Goal: Obtain resource: Download file/media

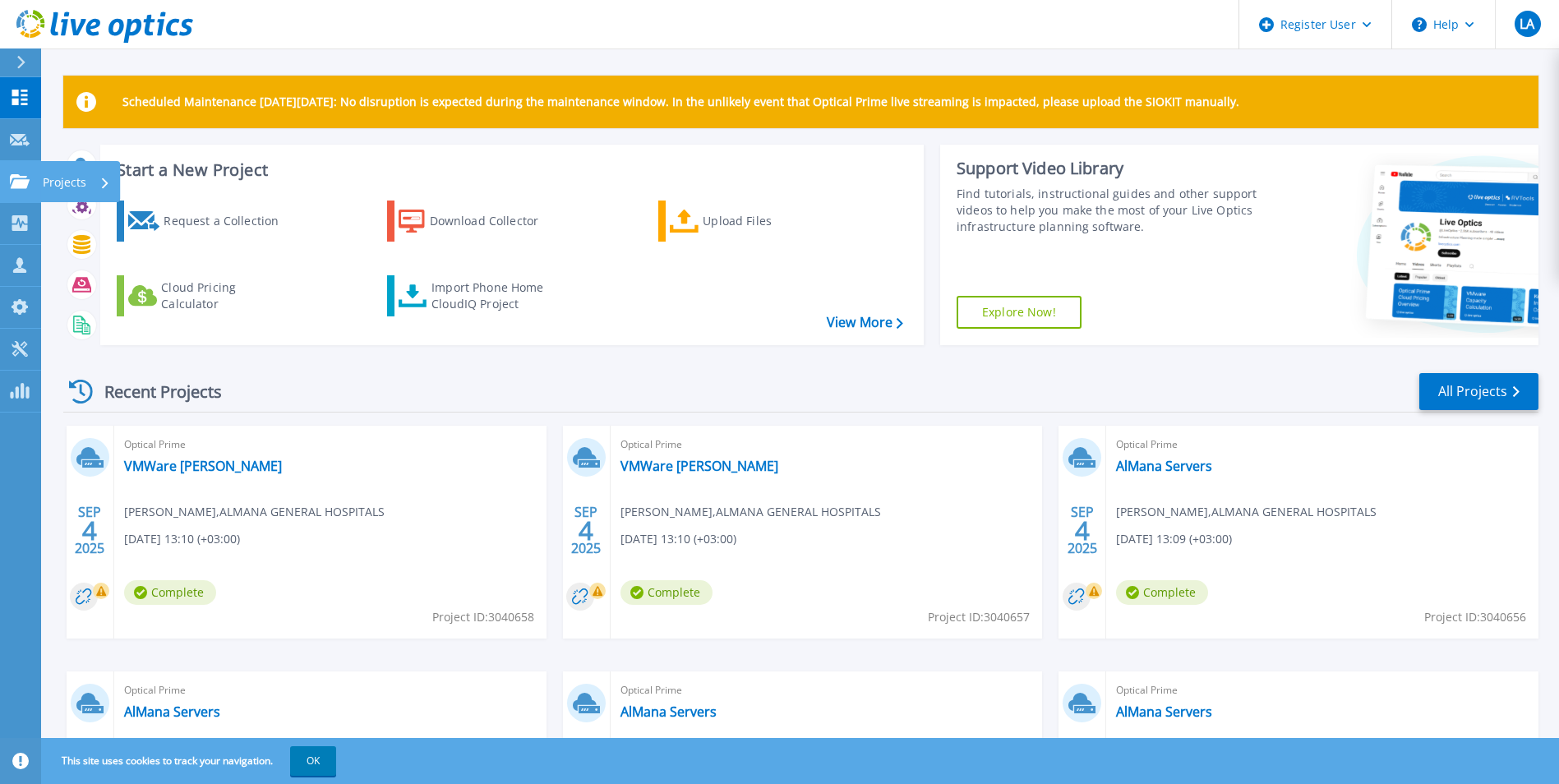
click at [20, 185] on icon at bounding box center [20, 181] width 20 height 14
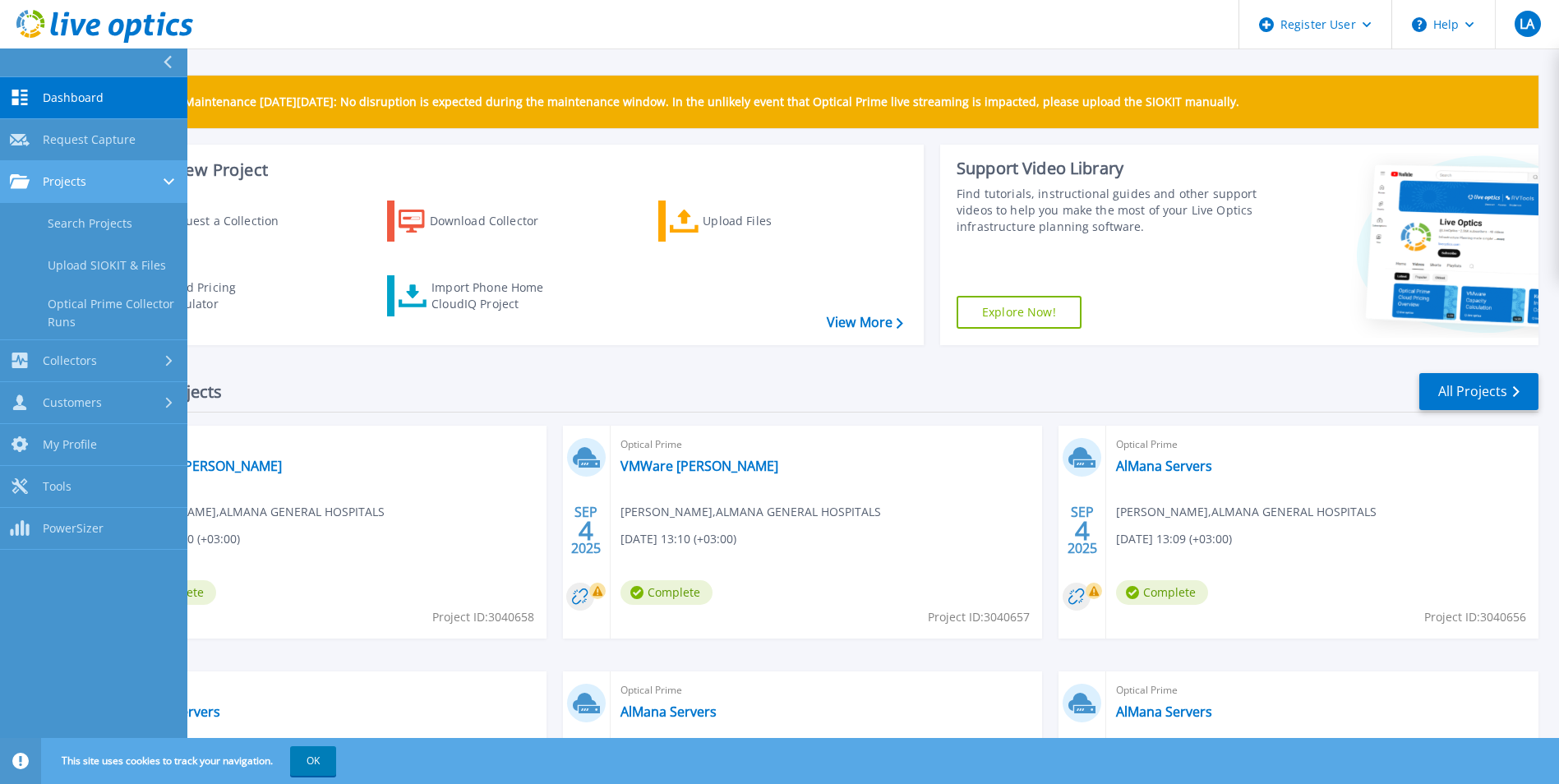
click at [42, 171] on link "Projects Projects" at bounding box center [94, 182] width 188 height 42
click at [92, 235] on link "Search Projects" at bounding box center [94, 224] width 188 height 42
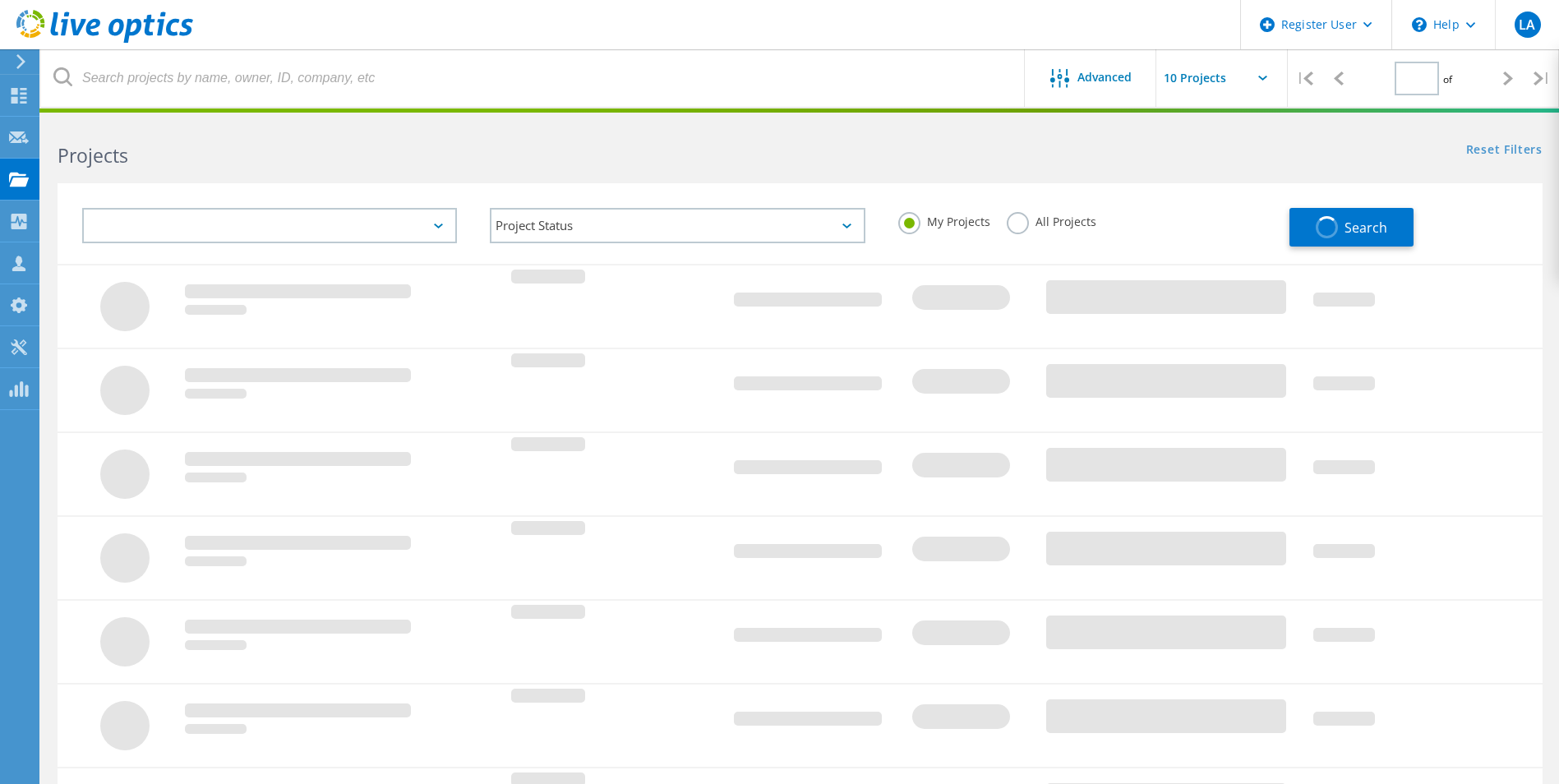
type input "1"
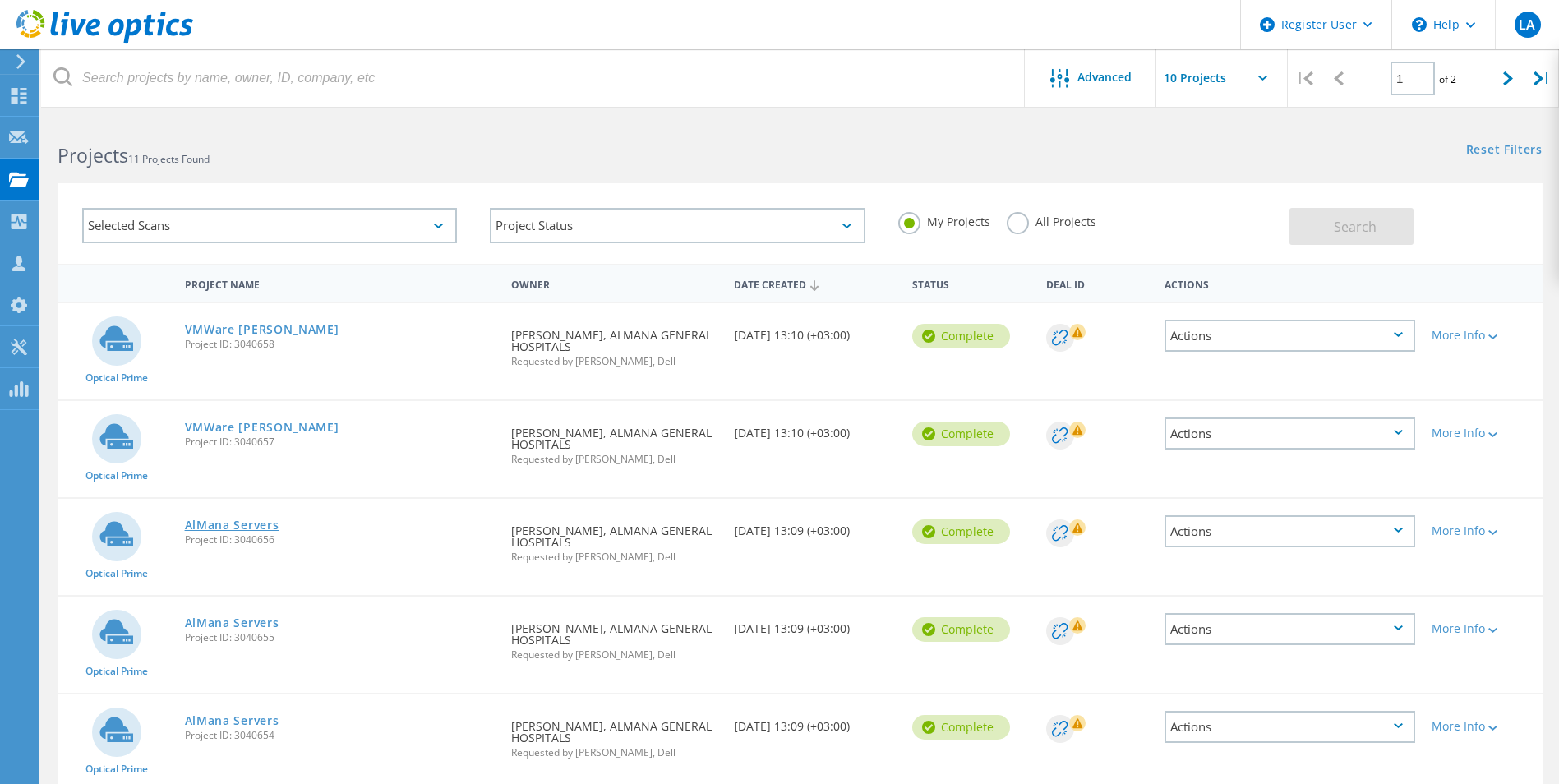
click at [222, 529] on link "AlMana Servers" at bounding box center [232, 525] width 95 height 12
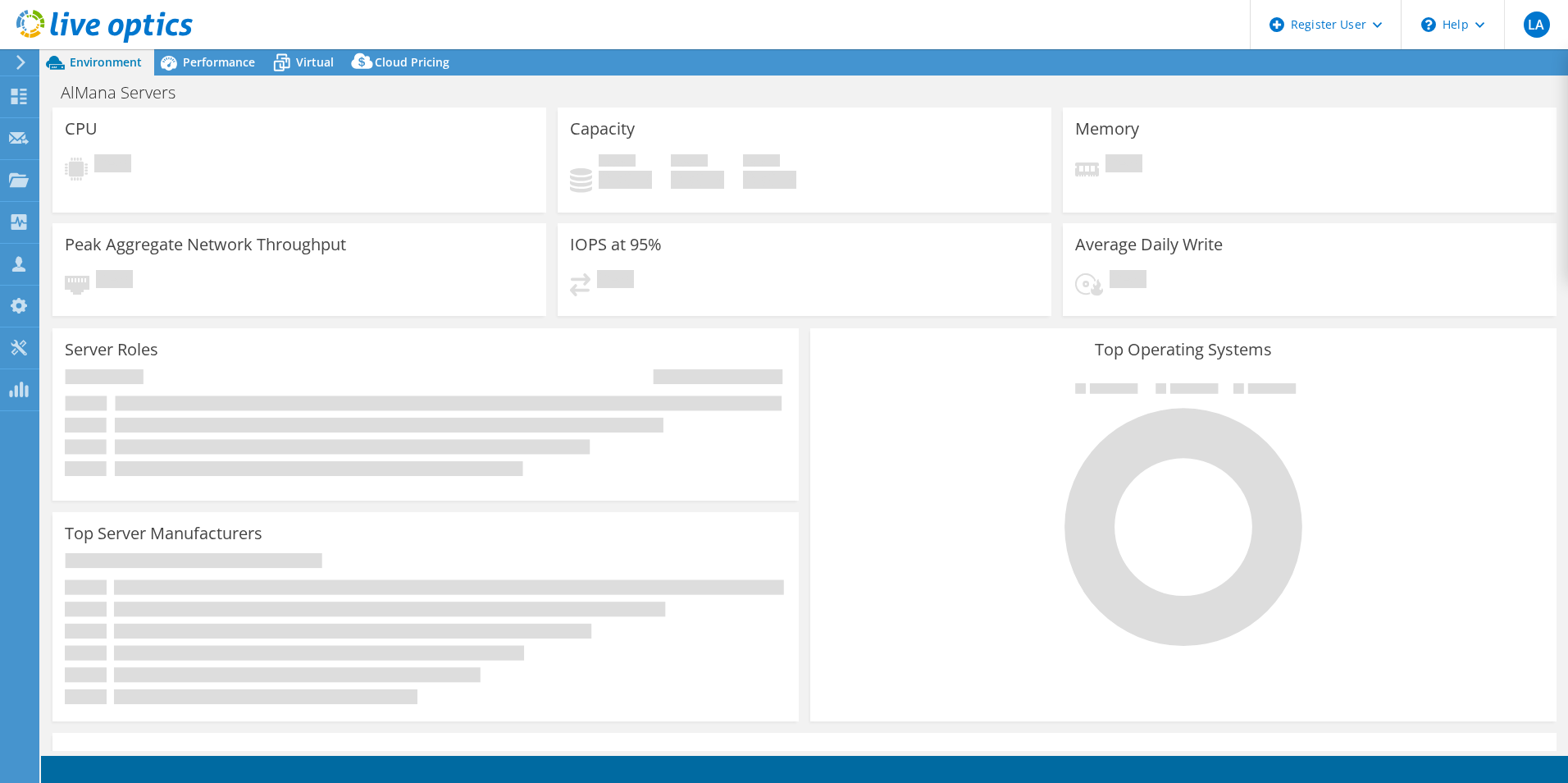
select select "USD"
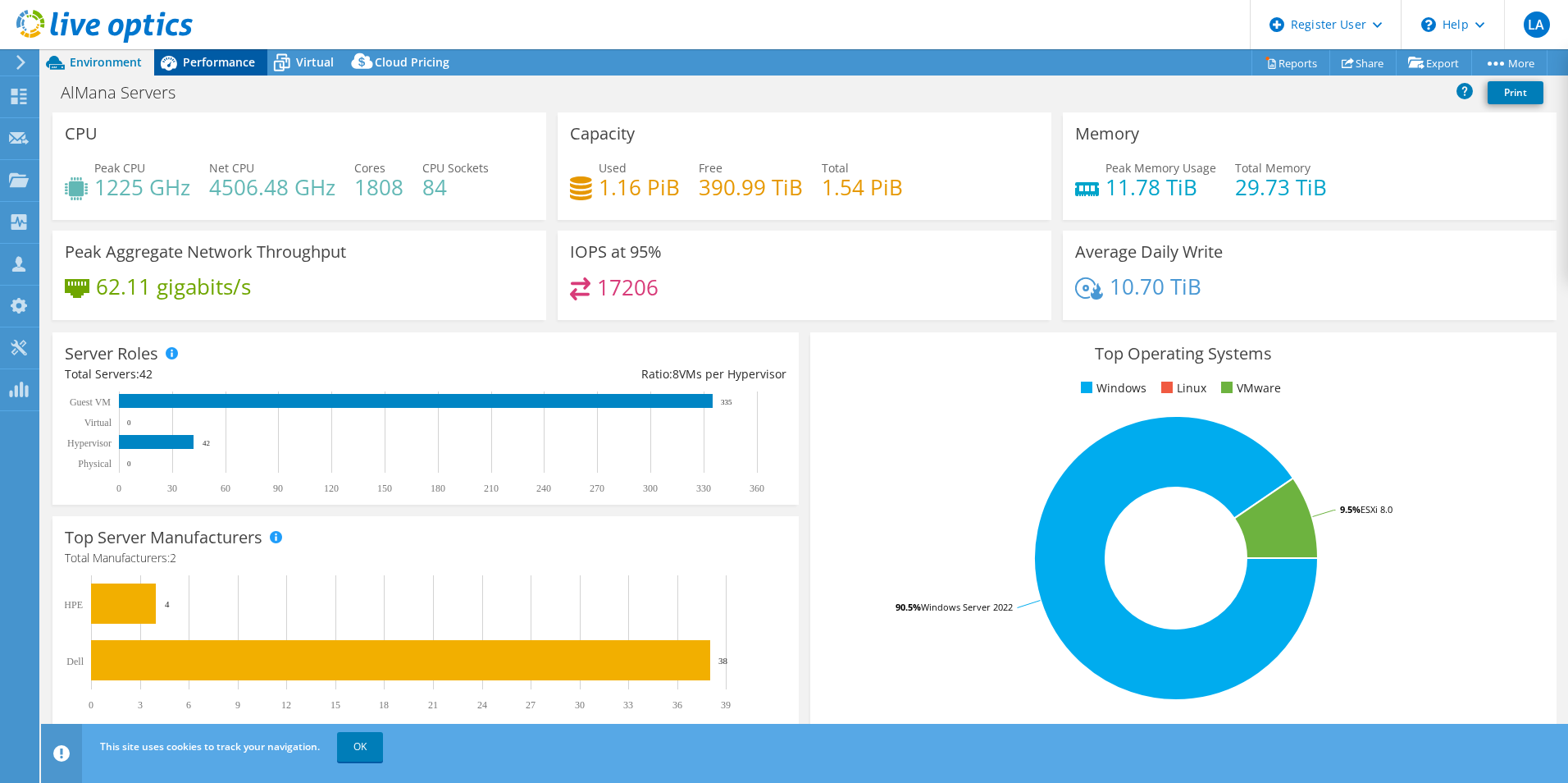
click at [217, 59] on span "Performance" at bounding box center [219, 62] width 72 height 16
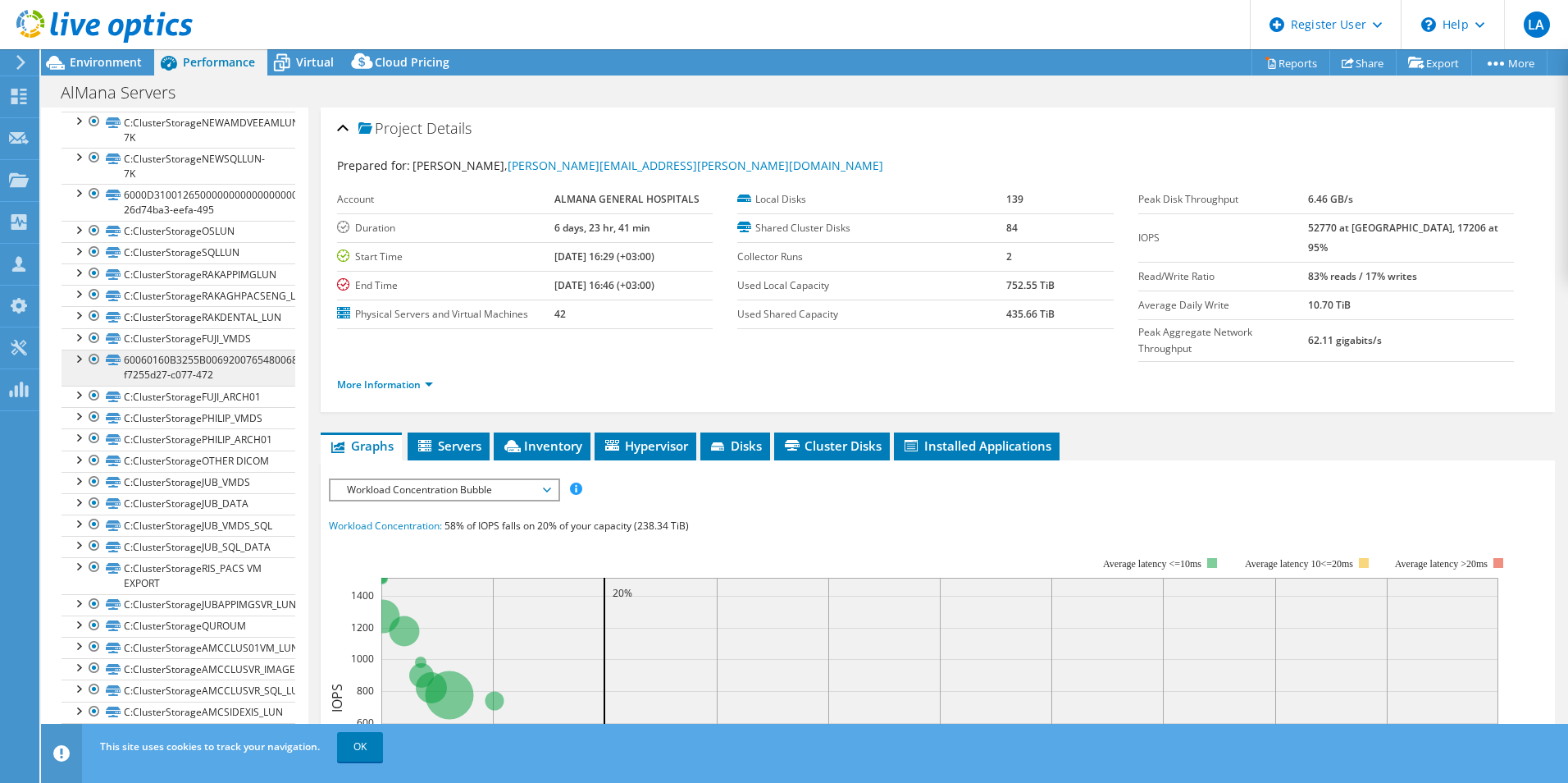
scroll to position [920, 0]
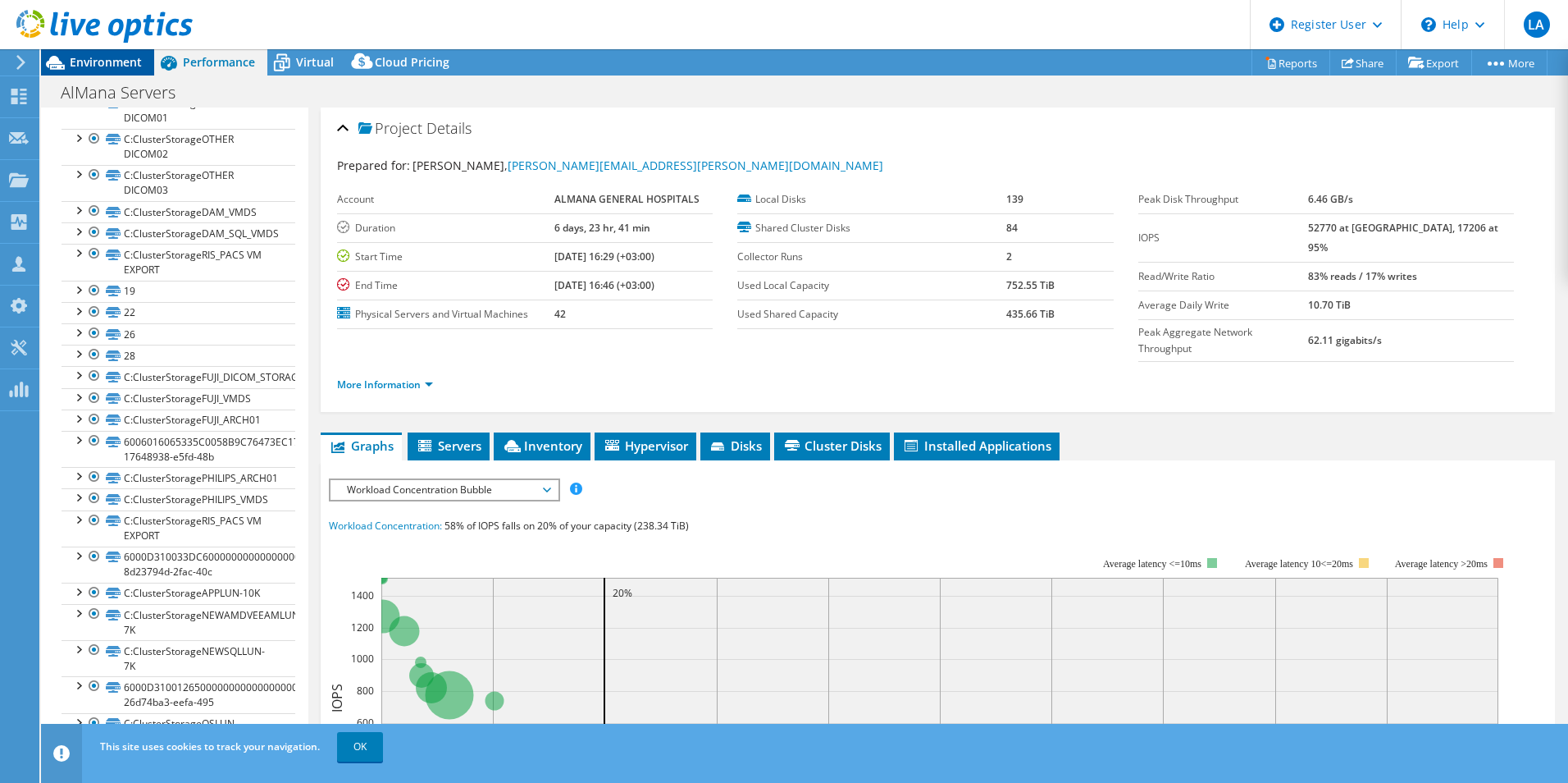
click at [94, 59] on span "Environment" at bounding box center [105, 62] width 72 height 16
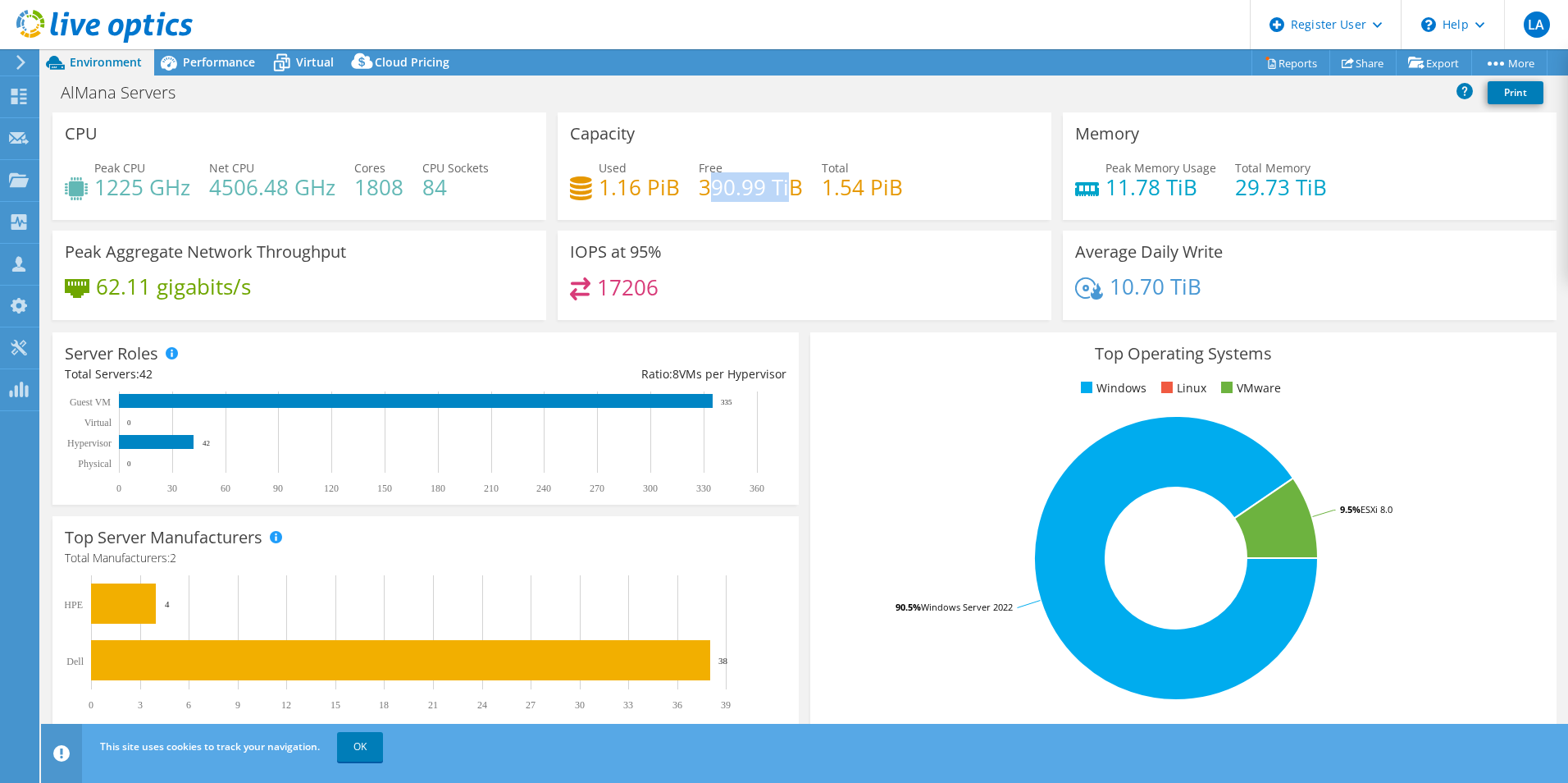
drag, startPoint x: 701, startPoint y: 184, endPoint x: 785, endPoint y: 179, distance: 84.1
click at [785, 179] on h4 "390.99 TiB" at bounding box center [751, 187] width 105 height 18
drag, startPoint x: 785, startPoint y: 179, endPoint x: 751, endPoint y: 99, distance: 86.9
click at [751, 99] on div "AlMana Servers Print" at bounding box center [804, 92] width 1527 height 30
click at [154, 436] on rect at bounding box center [156, 442] width 74 height 14
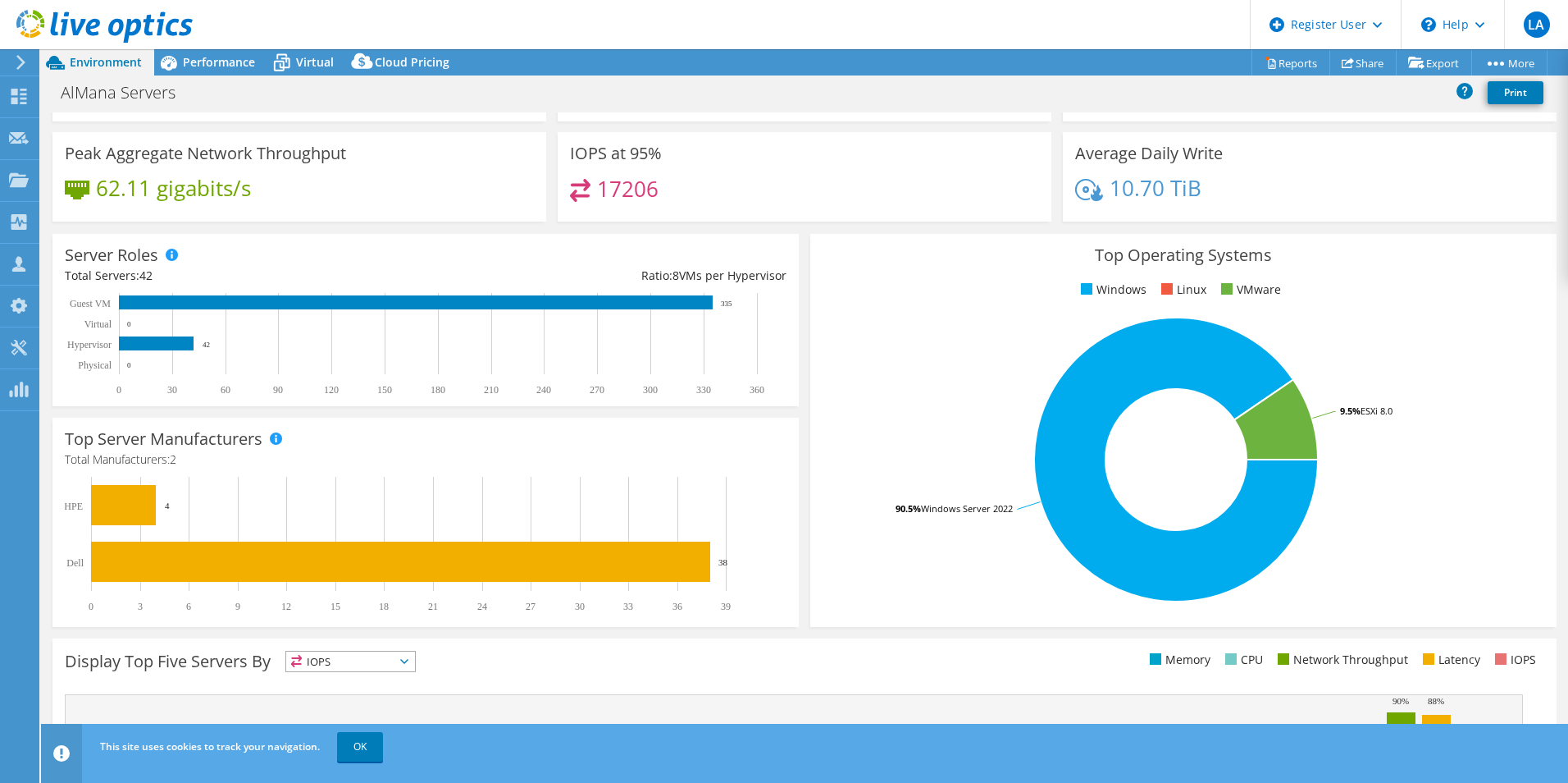
scroll to position [313, 0]
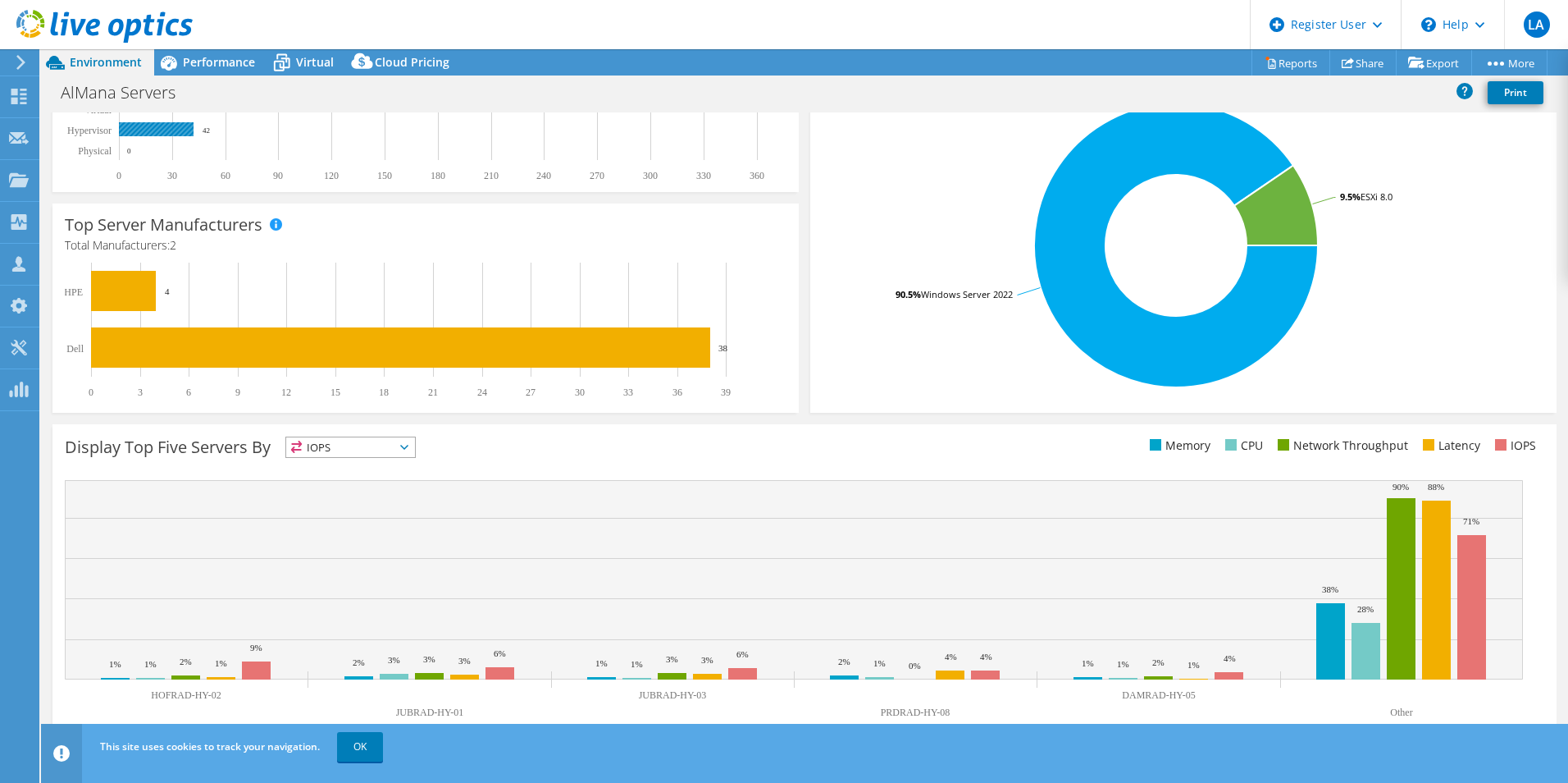
click at [186, 130] on rect at bounding box center [156, 129] width 74 height 14
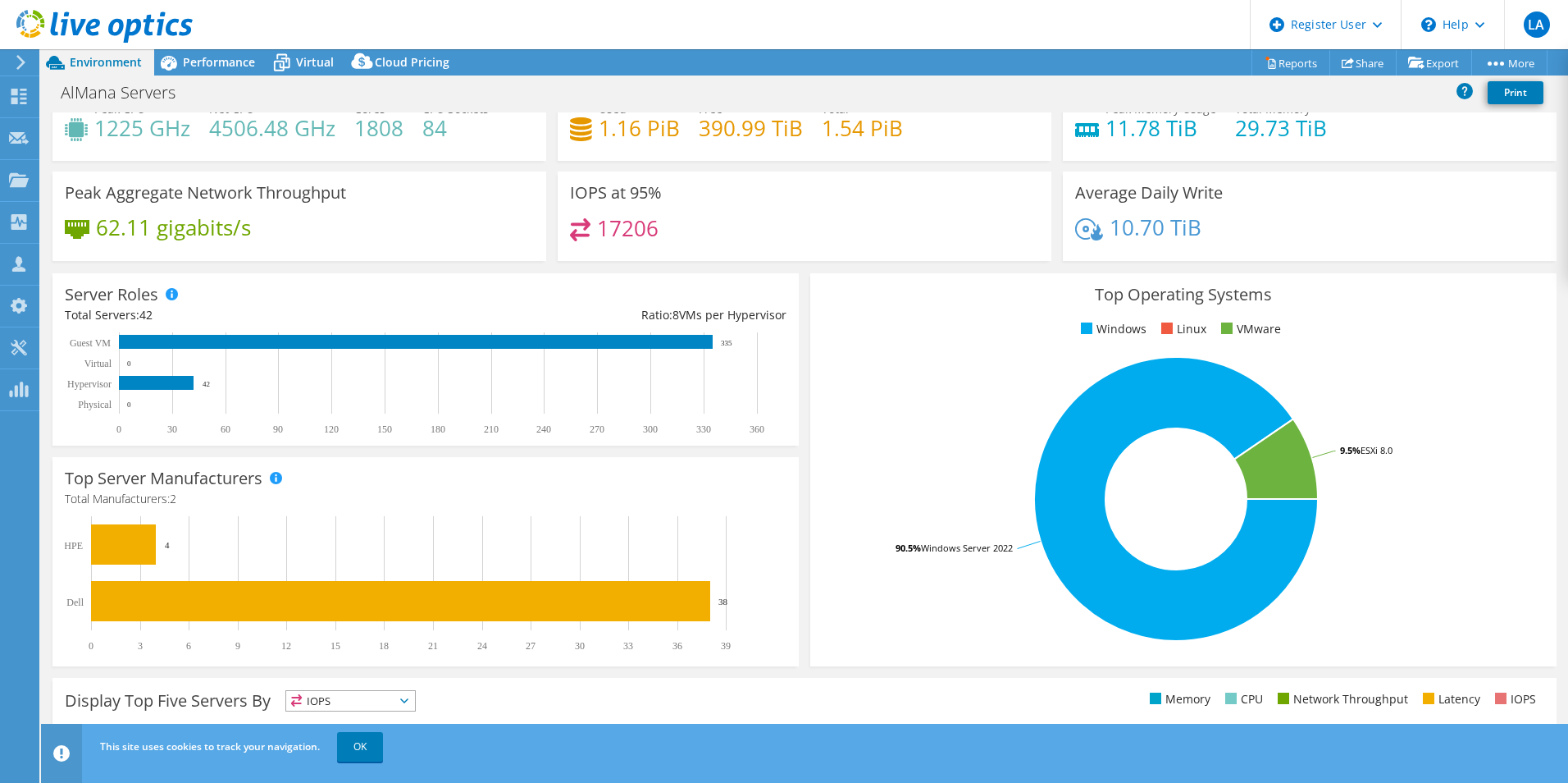
scroll to position [0, 0]
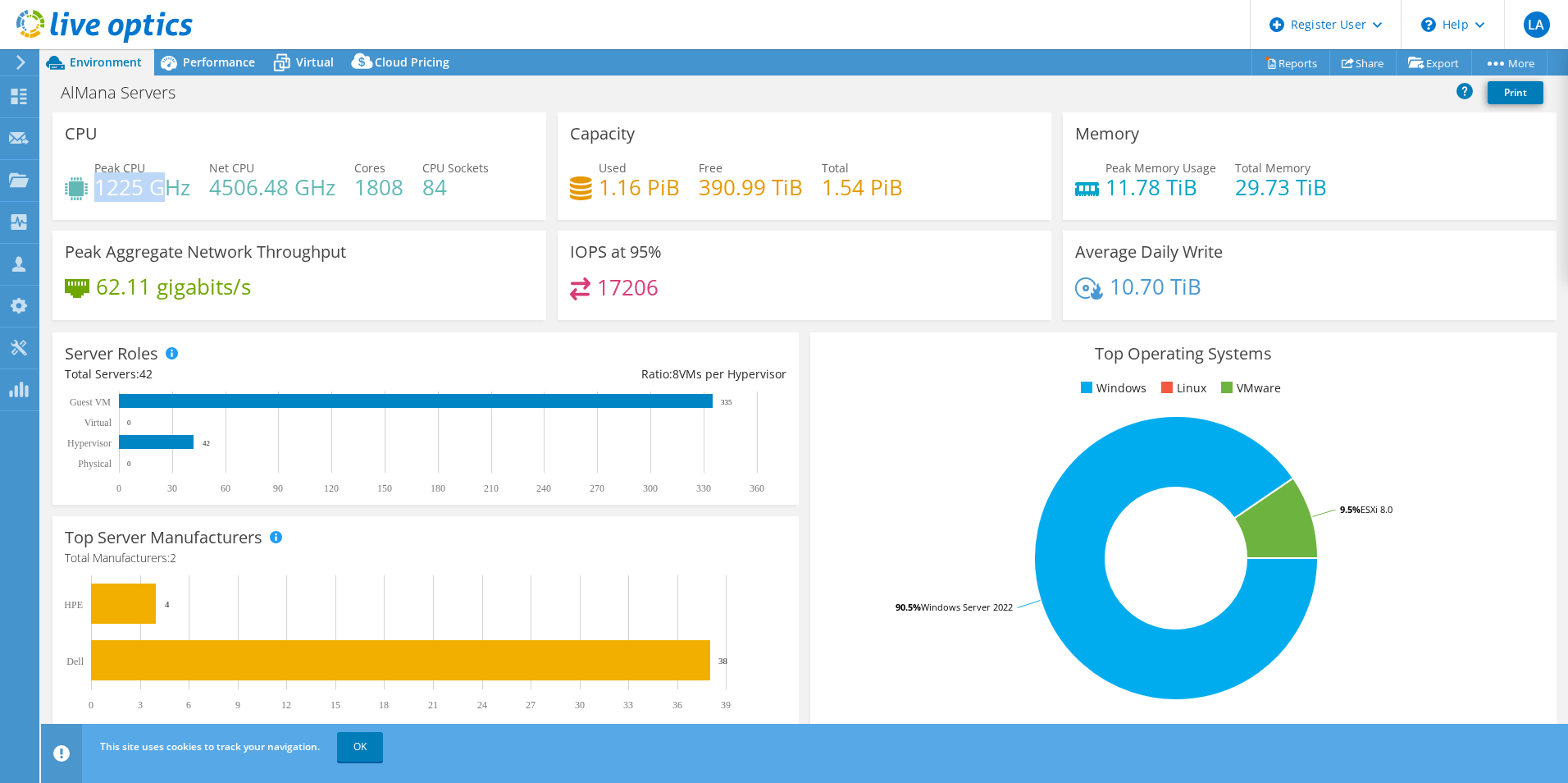
drag, startPoint x: 97, startPoint y: 185, endPoint x: 166, endPoint y: 192, distance: 69.4
click at [166, 192] on h4 "1225 GHz" at bounding box center [142, 187] width 96 height 18
drag, startPoint x: 166, startPoint y: 192, endPoint x: 408, endPoint y: 187, distance: 242.1
click at [408, 187] on div "Peak CPU 1225 GHz Net CPU 4506.48 GHz Cores 1808 CPU Sockets 84" at bounding box center [299, 186] width 469 height 54
drag, startPoint x: 408, startPoint y: 187, endPoint x: 451, endPoint y: 186, distance: 43.0
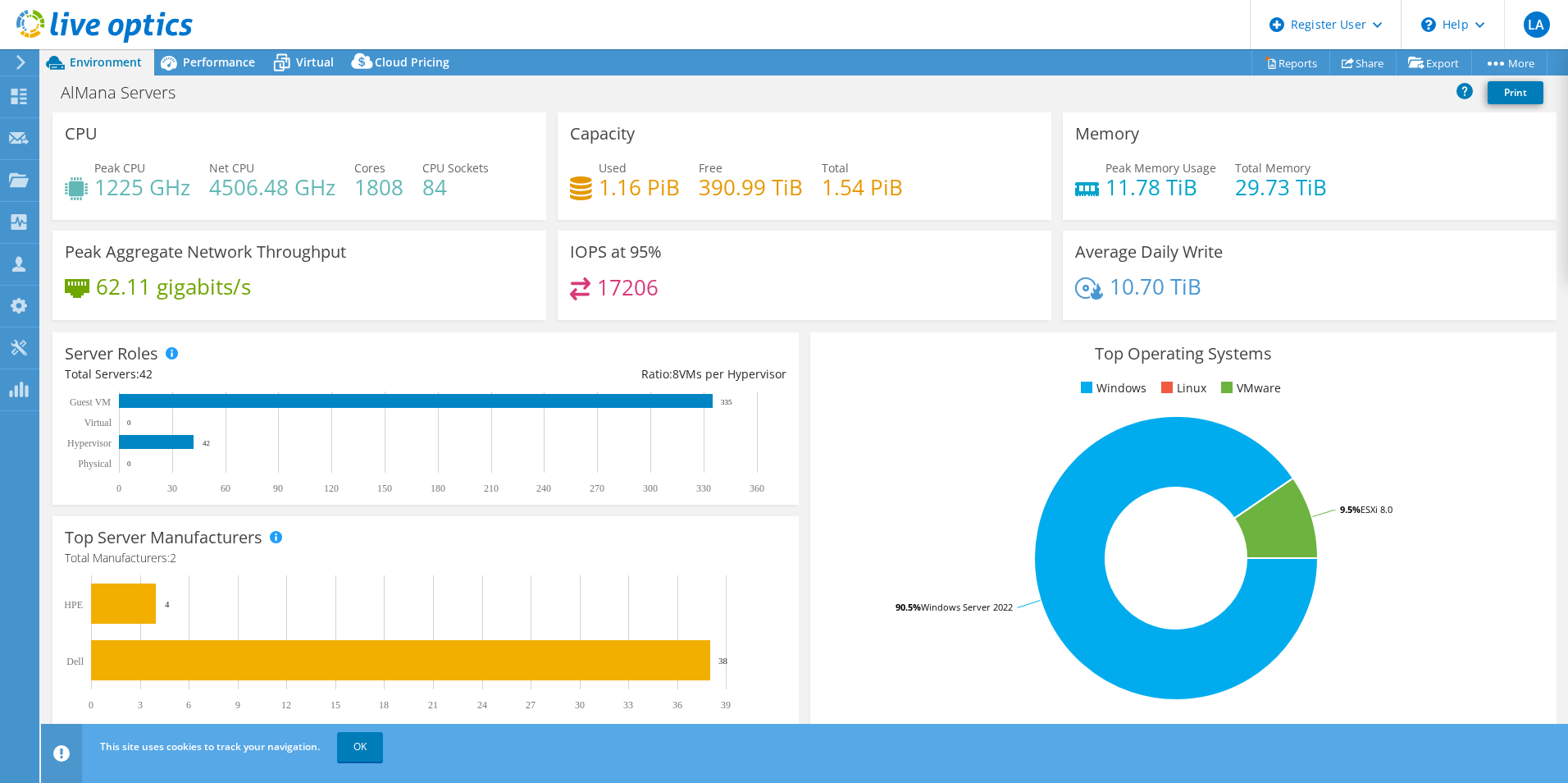
click at [450, 177] on div "CPU Sockets 84" at bounding box center [455, 177] width 66 height 37
drag, startPoint x: 444, startPoint y: 193, endPoint x: 406, endPoint y: 186, distance: 38.6
click at [406, 186] on div "Peak CPU 1225 GHz Net CPU 4506.48 GHz Cores 1808 CPU Sockets 84" at bounding box center [299, 186] width 469 height 54
drag, startPoint x: 406, startPoint y: 186, endPoint x: 360, endPoint y: 196, distance: 47.1
click at [361, 196] on h4 "1808" at bounding box center [379, 187] width 49 height 18
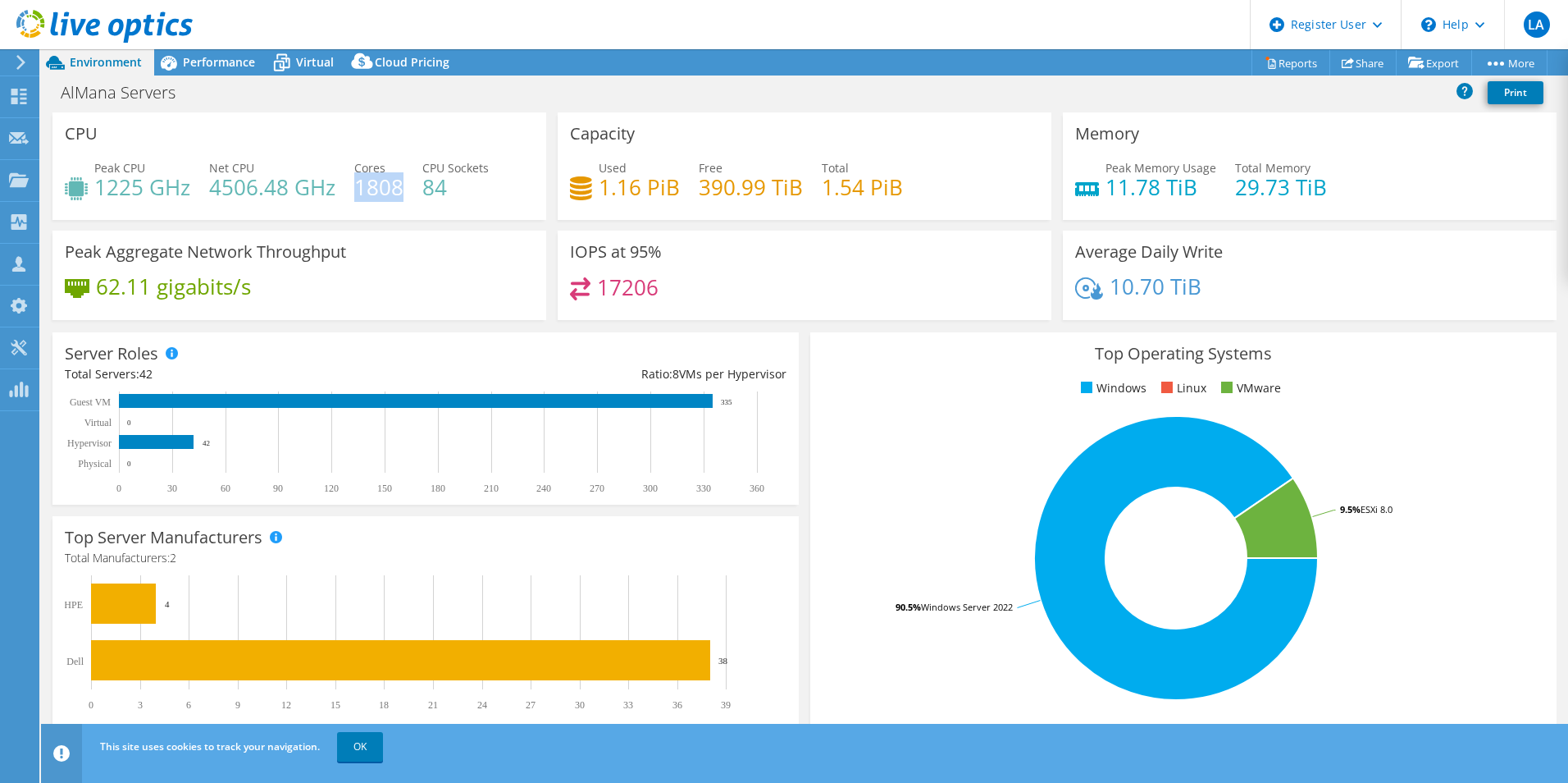
click at [361, 195] on h4 "1808" at bounding box center [379, 187] width 49 height 18
click at [186, 57] on span "Performance" at bounding box center [219, 62] width 72 height 16
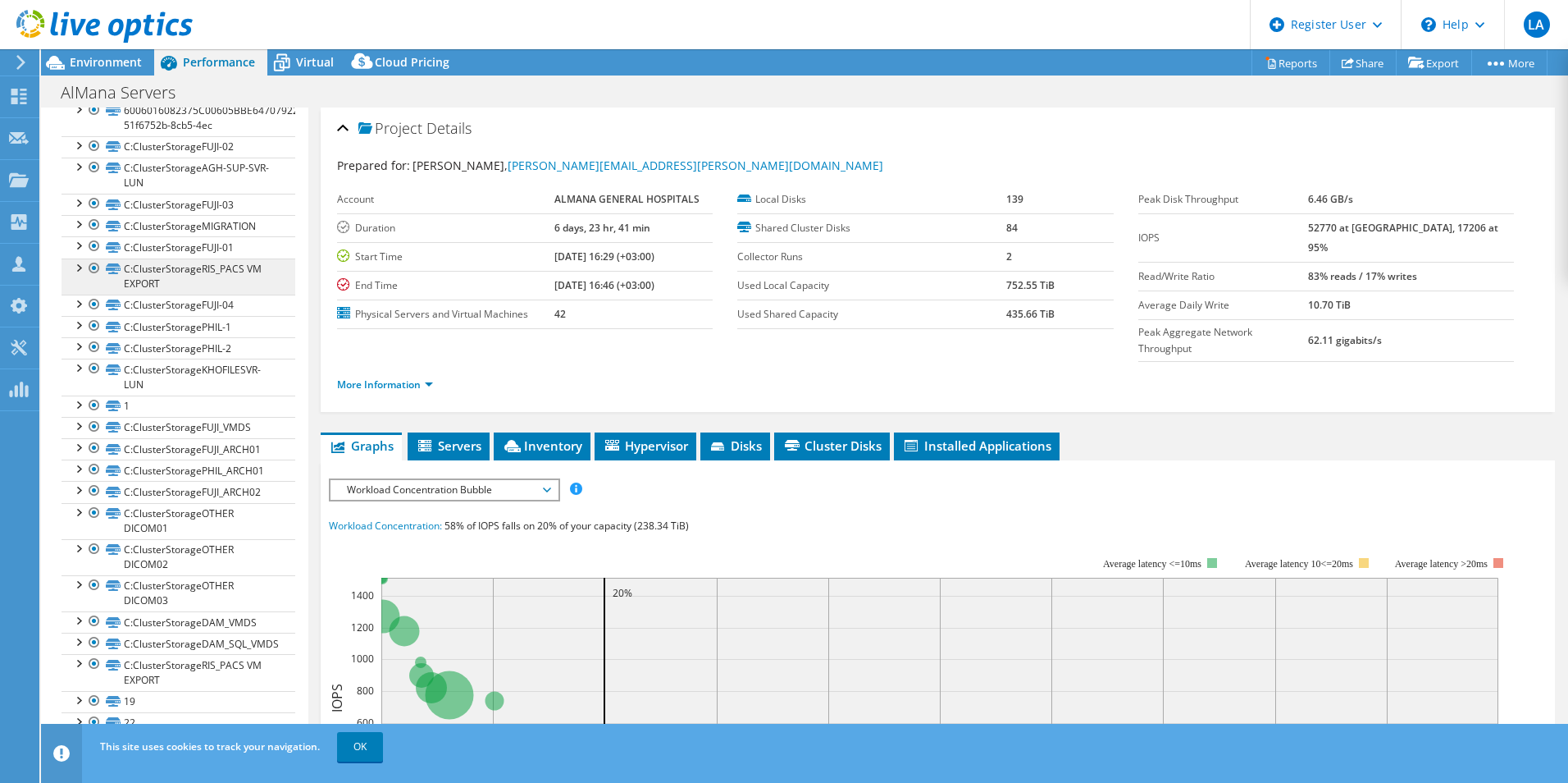
scroll to position [18, 0]
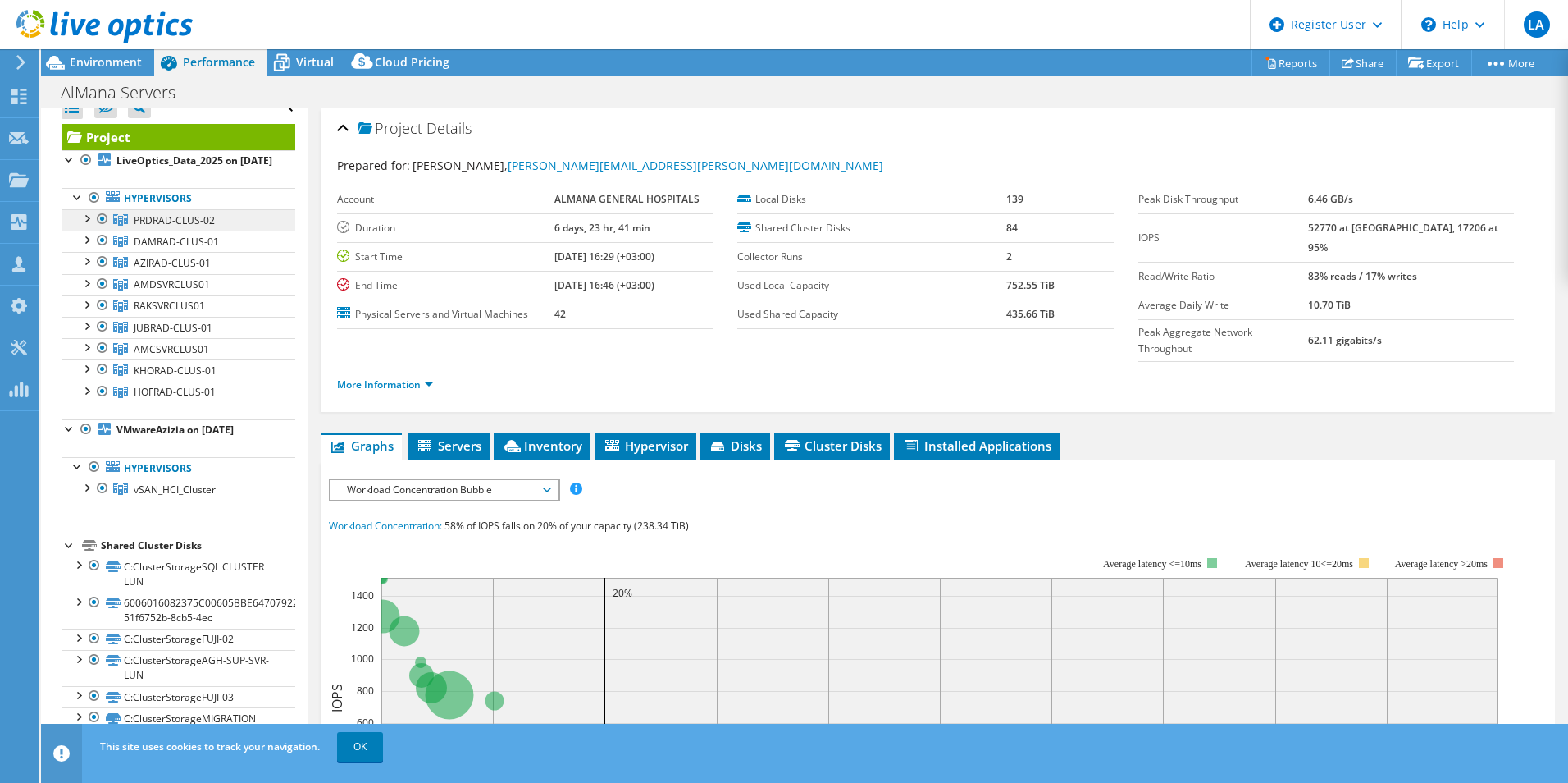
click at [181, 228] on span "PRDRAD-CLUS-02" at bounding box center [174, 220] width 81 height 14
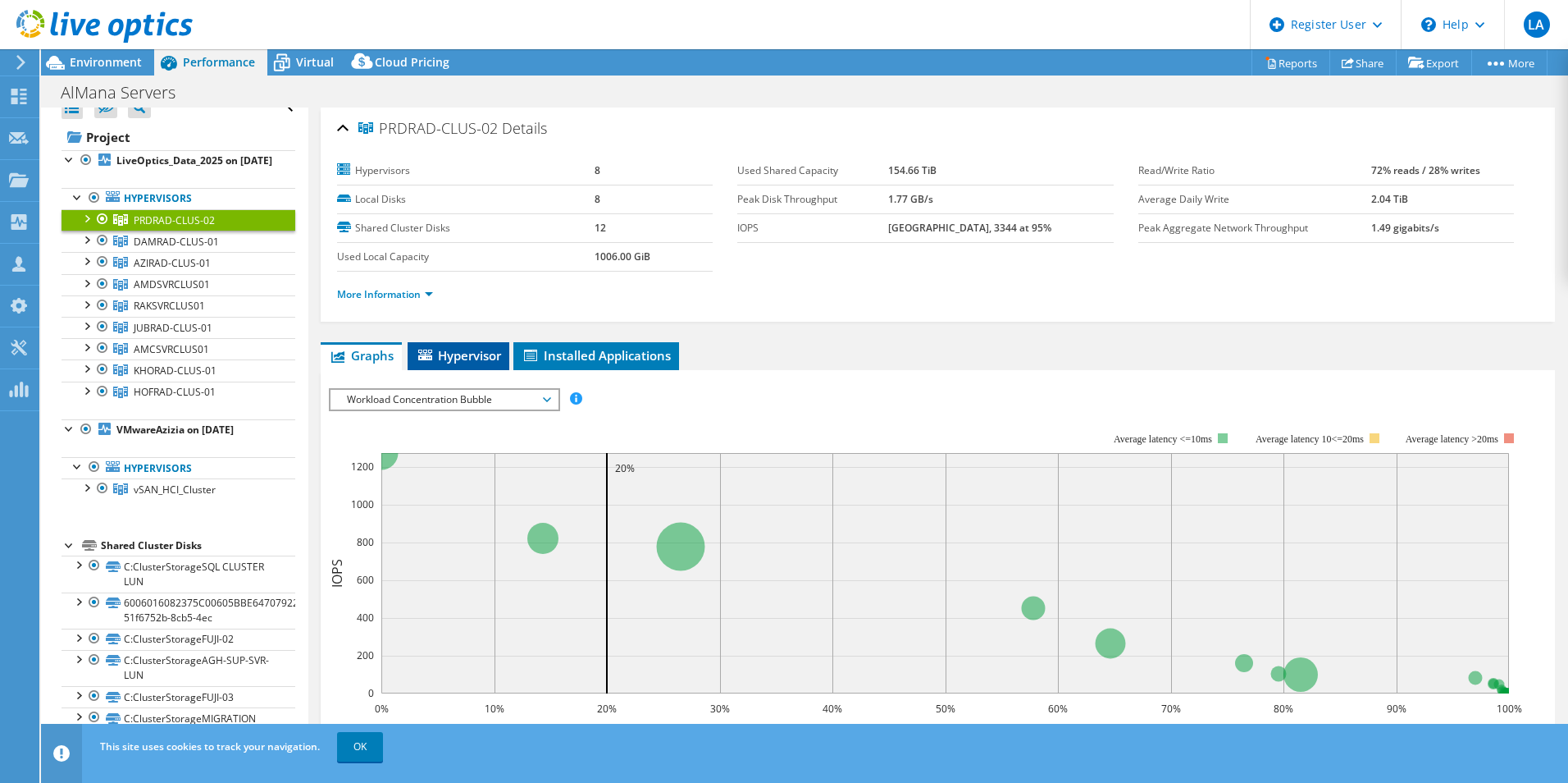
click at [439, 357] on span "Hypervisor" at bounding box center [458, 356] width 85 height 17
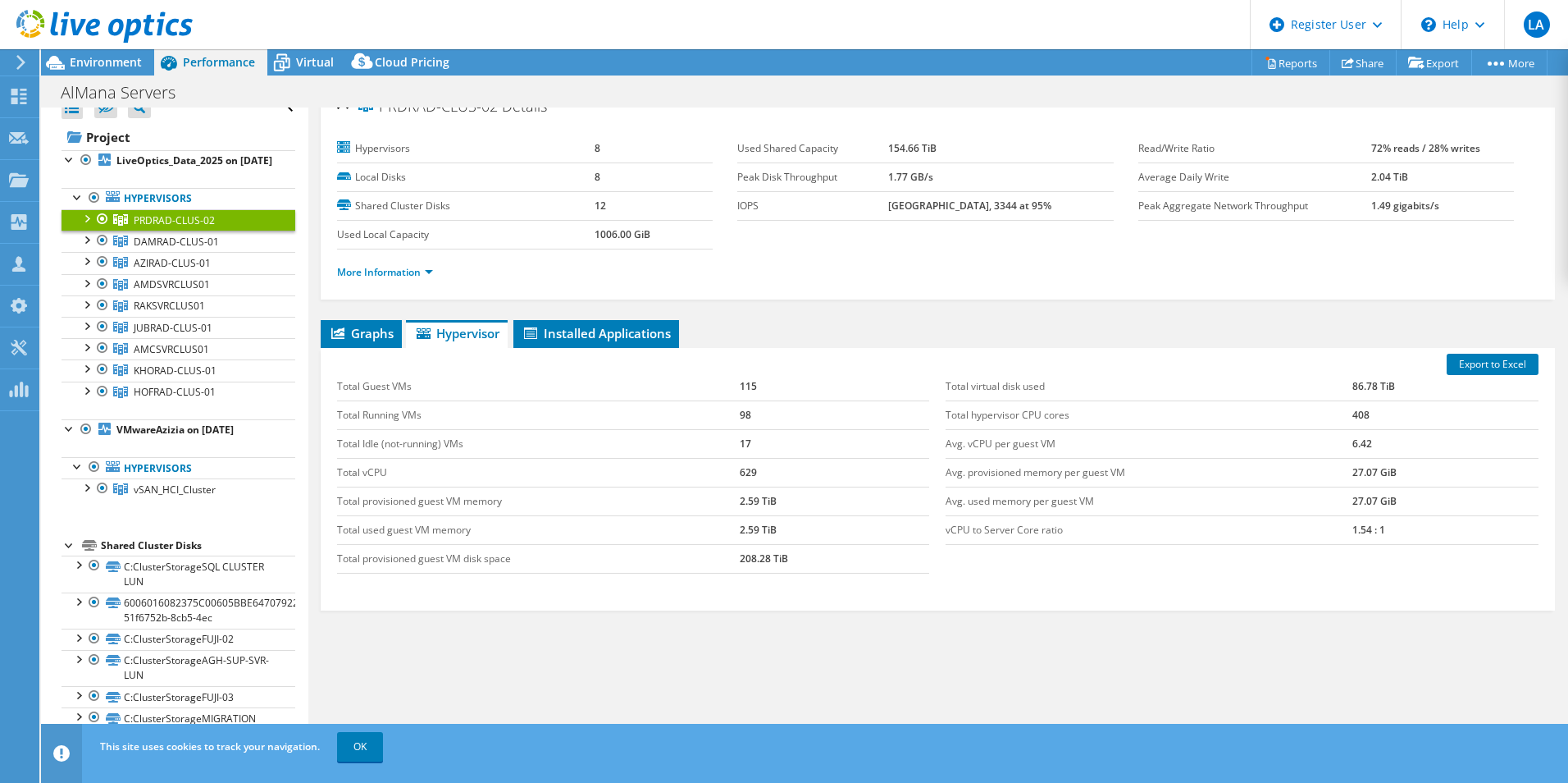
scroll to position [30, 0]
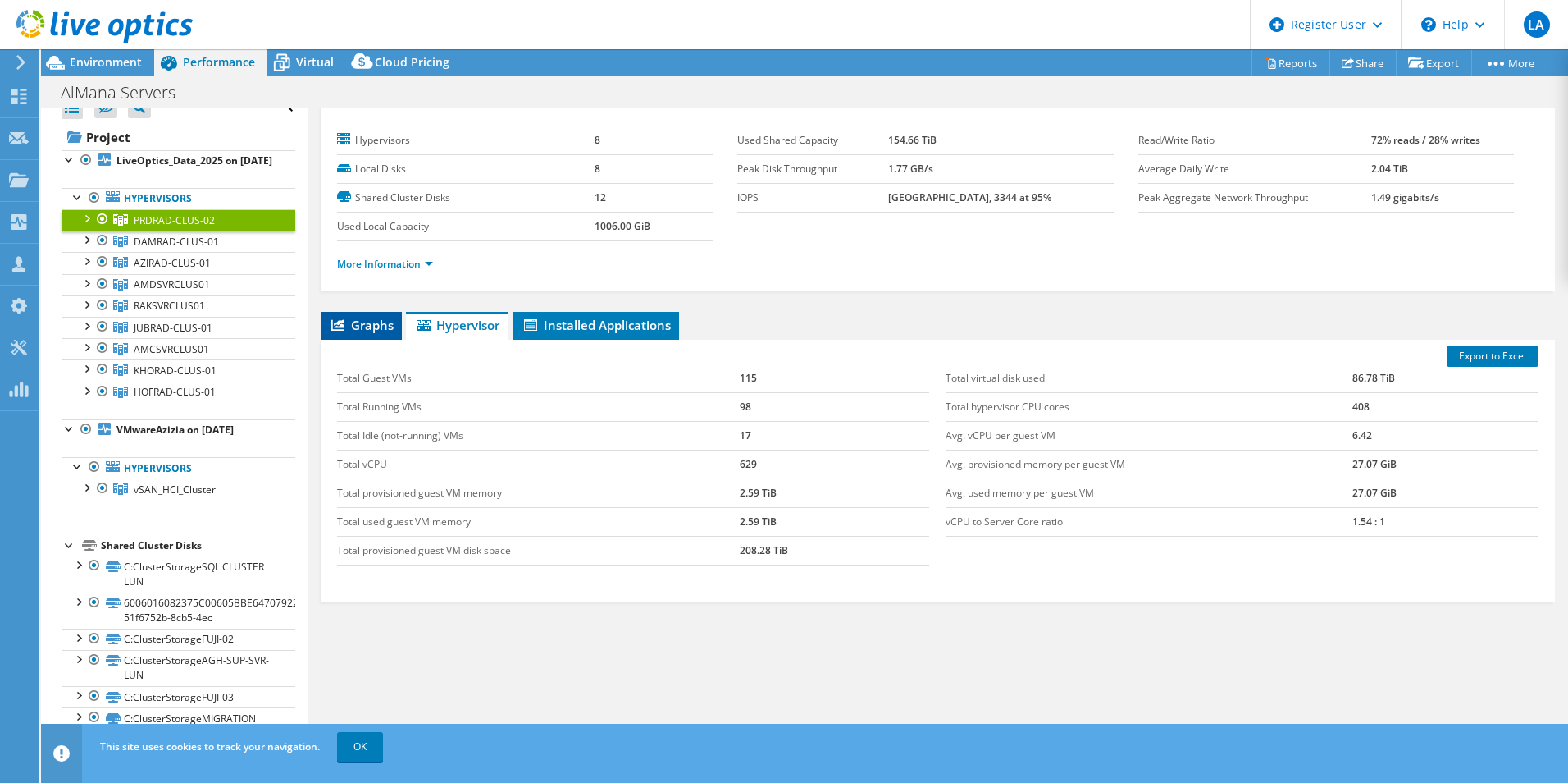
click at [370, 320] on span "Graphs" at bounding box center [360, 325] width 64 height 17
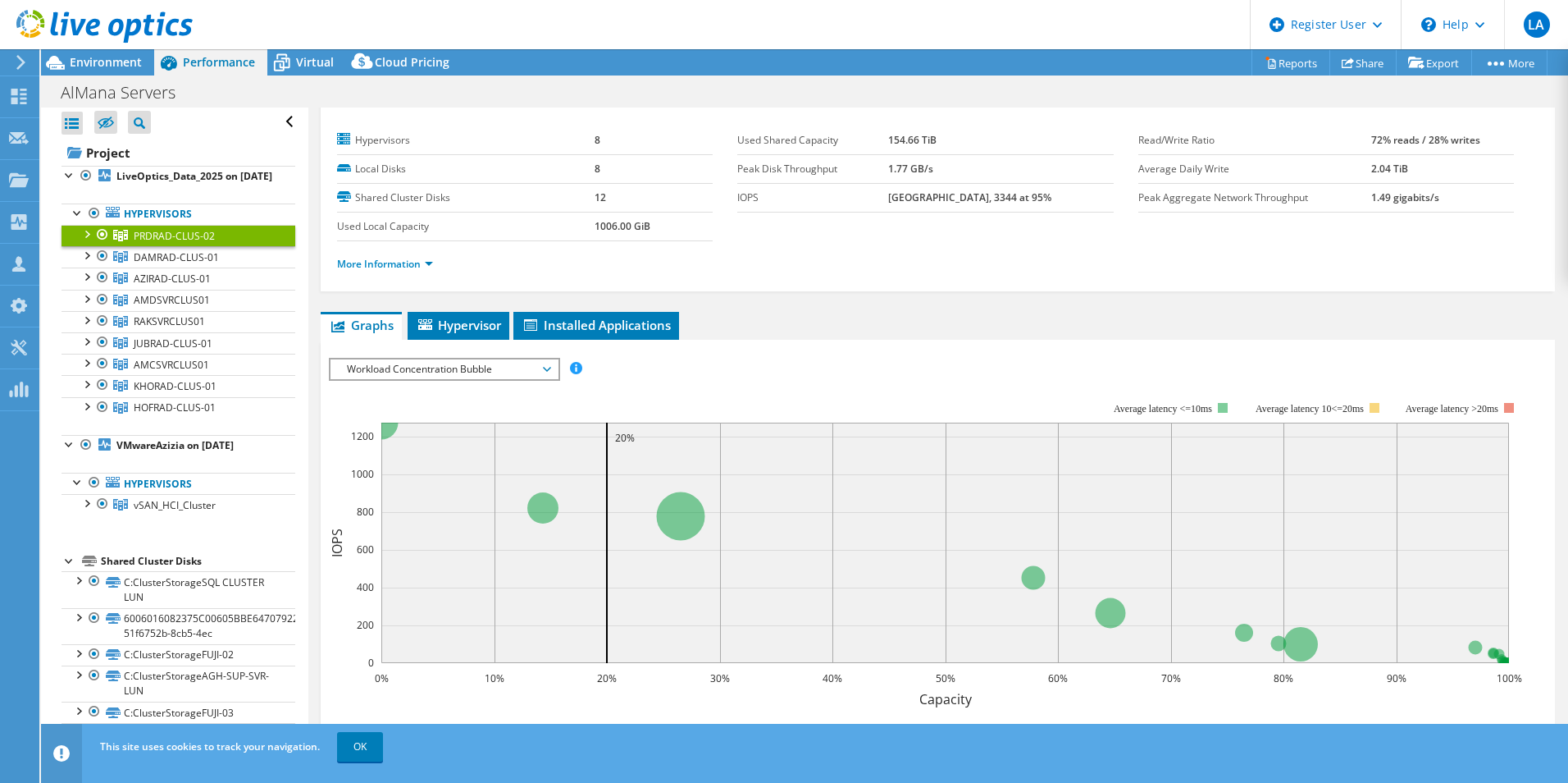
scroll to position [0, 0]
click at [107, 59] on span "Environment" at bounding box center [105, 62] width 72 height 16
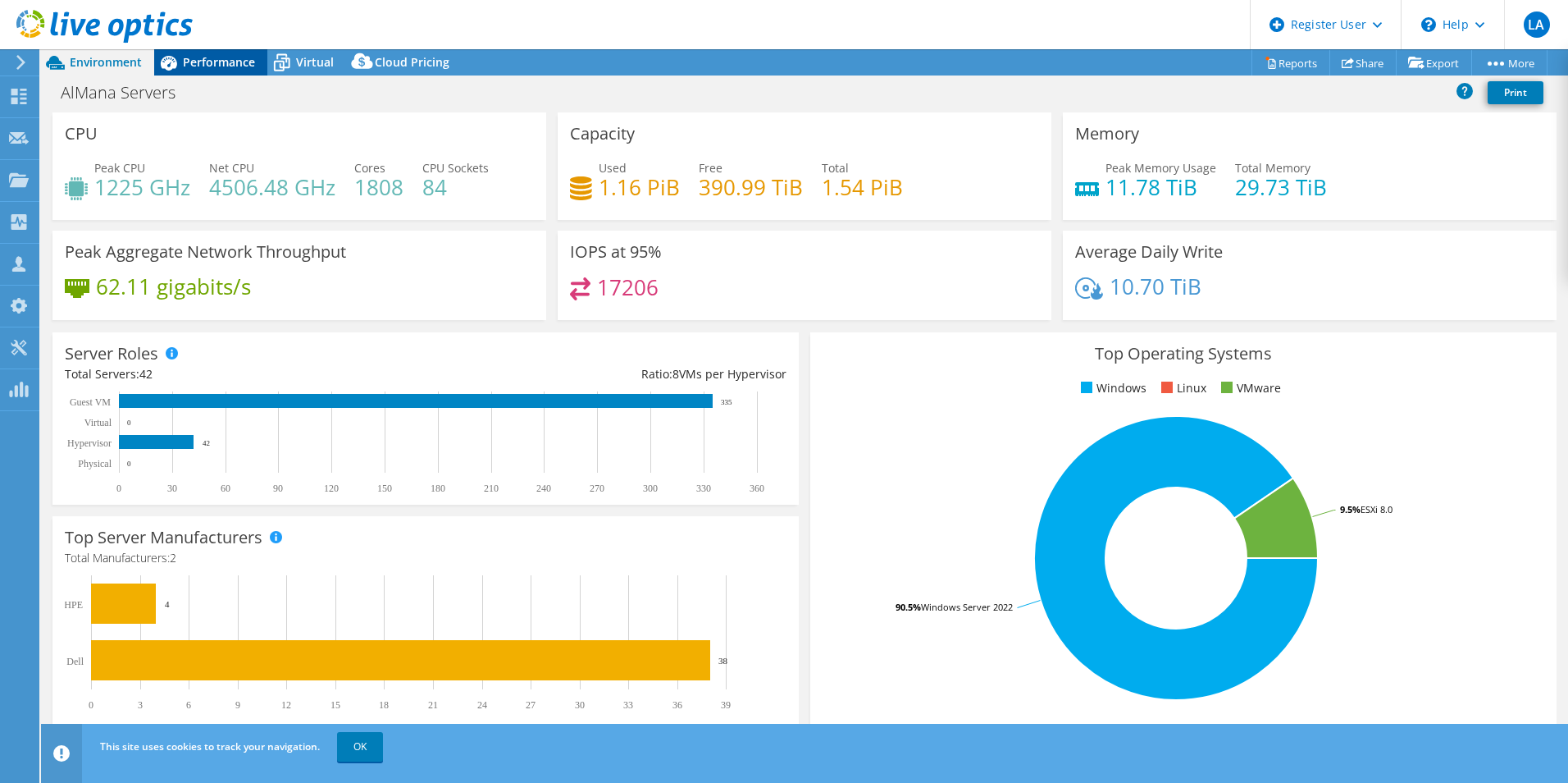
click at [232, 64] on span "Performance" at bounding box center [219, 62] width 72 height 16
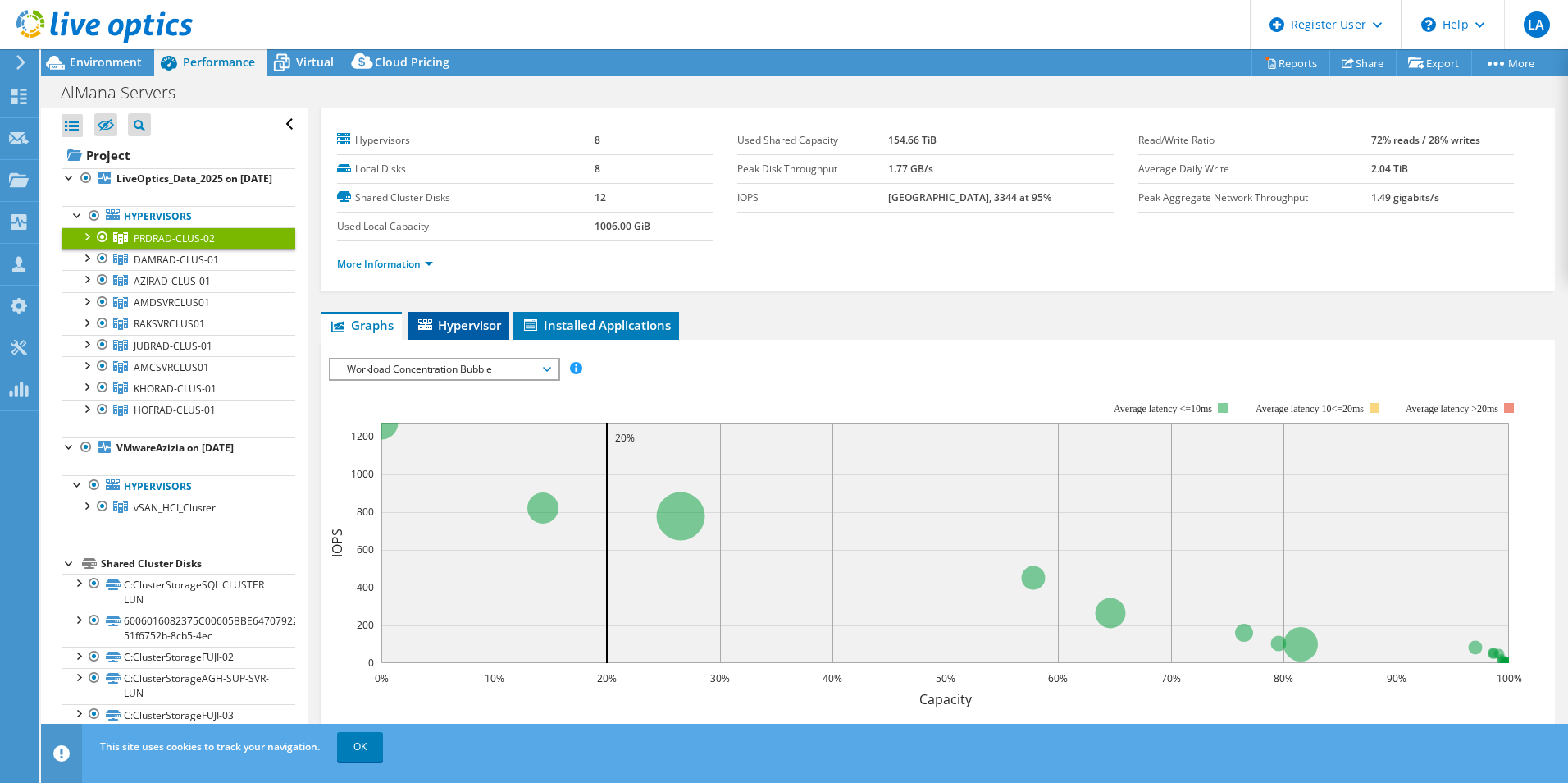
click at [474, 320] on span "Hypervisor" at bounding box center [458, 325] width 85 height 17
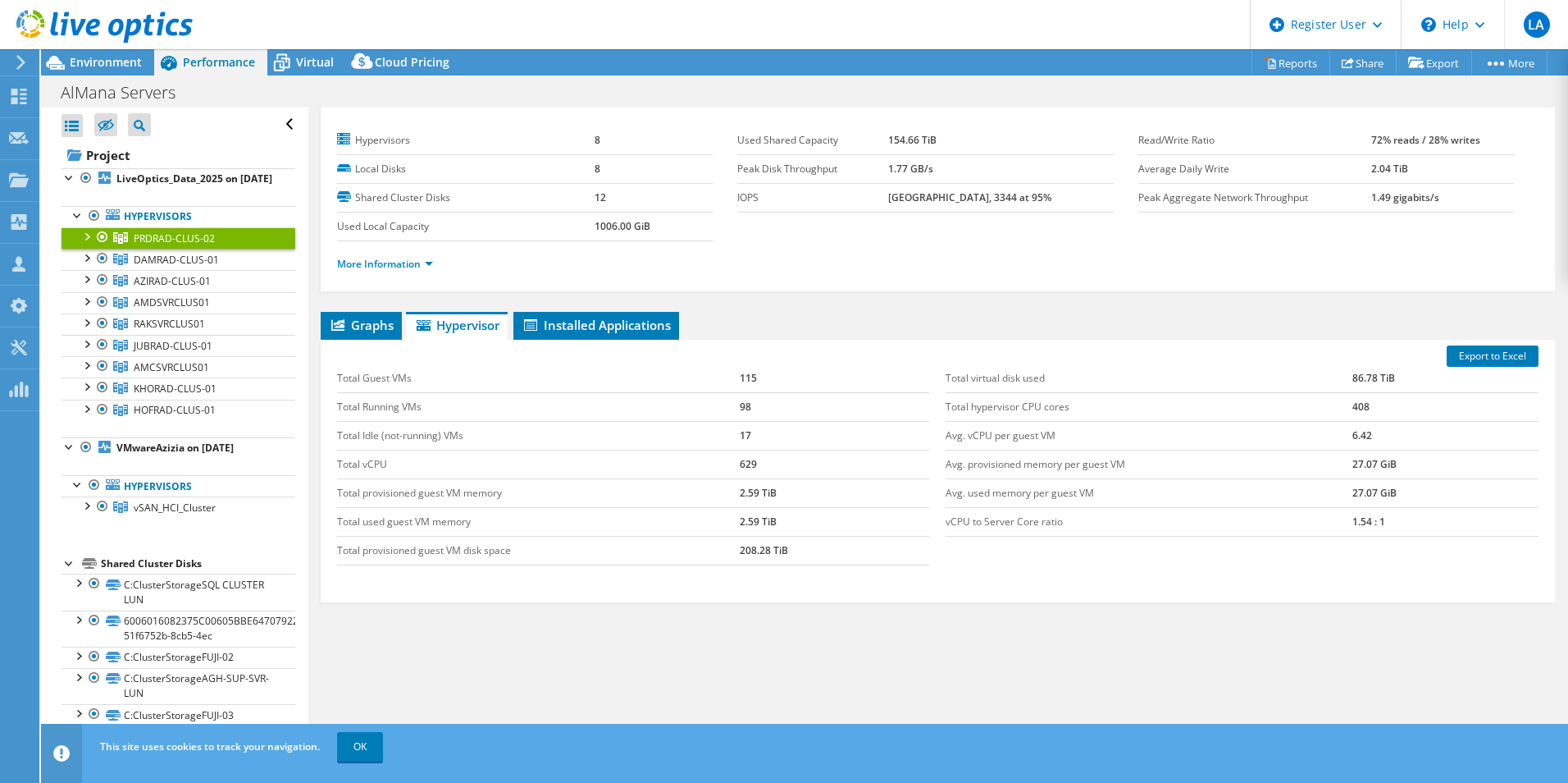
click at [404, 248] on div "More Information" at bounding box center [937, 264] width 1202 height 46
click at [398, 260] on link "More Information" at bounding box center [385, 264] width 96 height 14
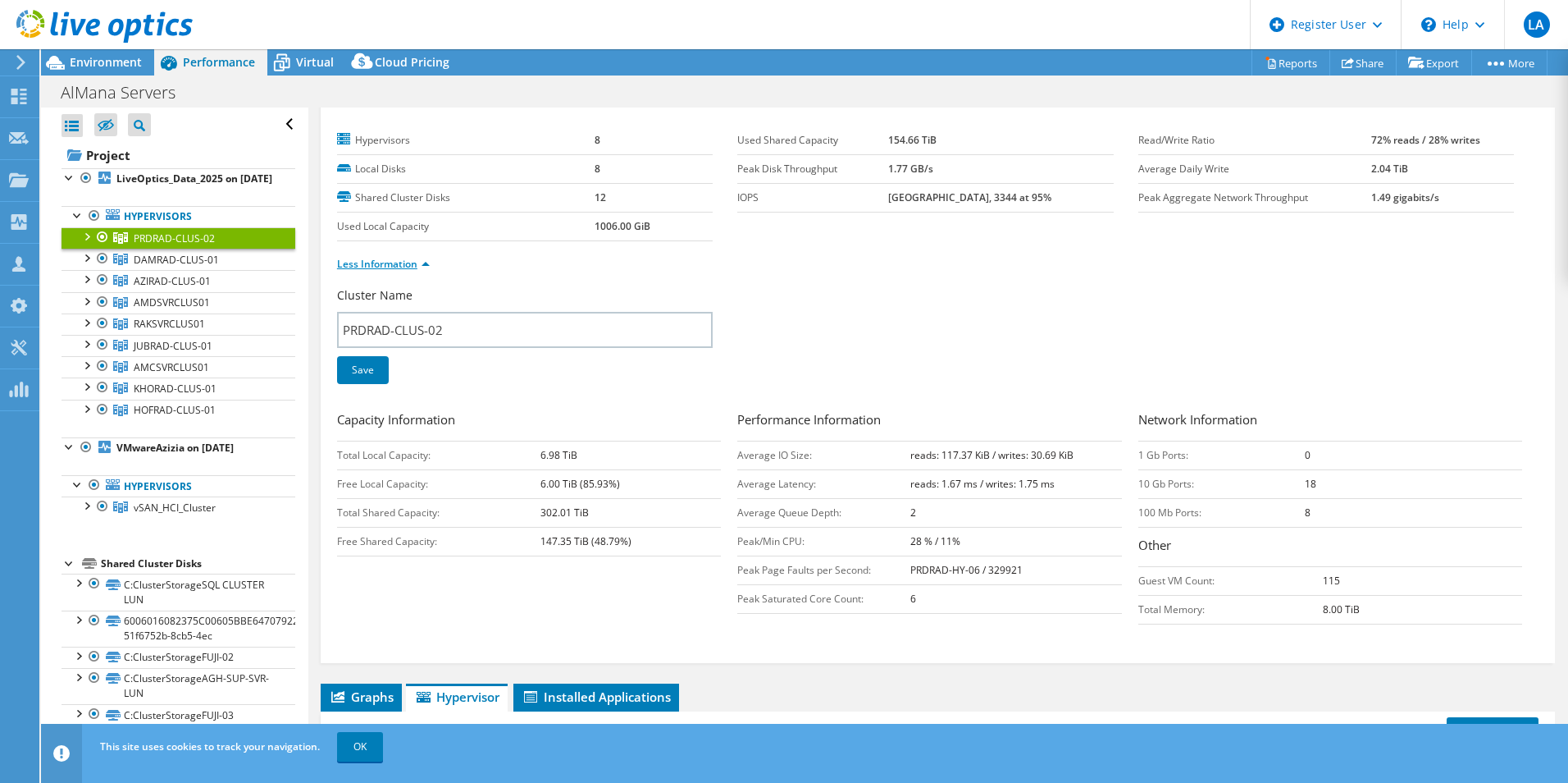
click at [392, 266] on link "Less Information" at bounding box center [383, 264] width 93 height 14
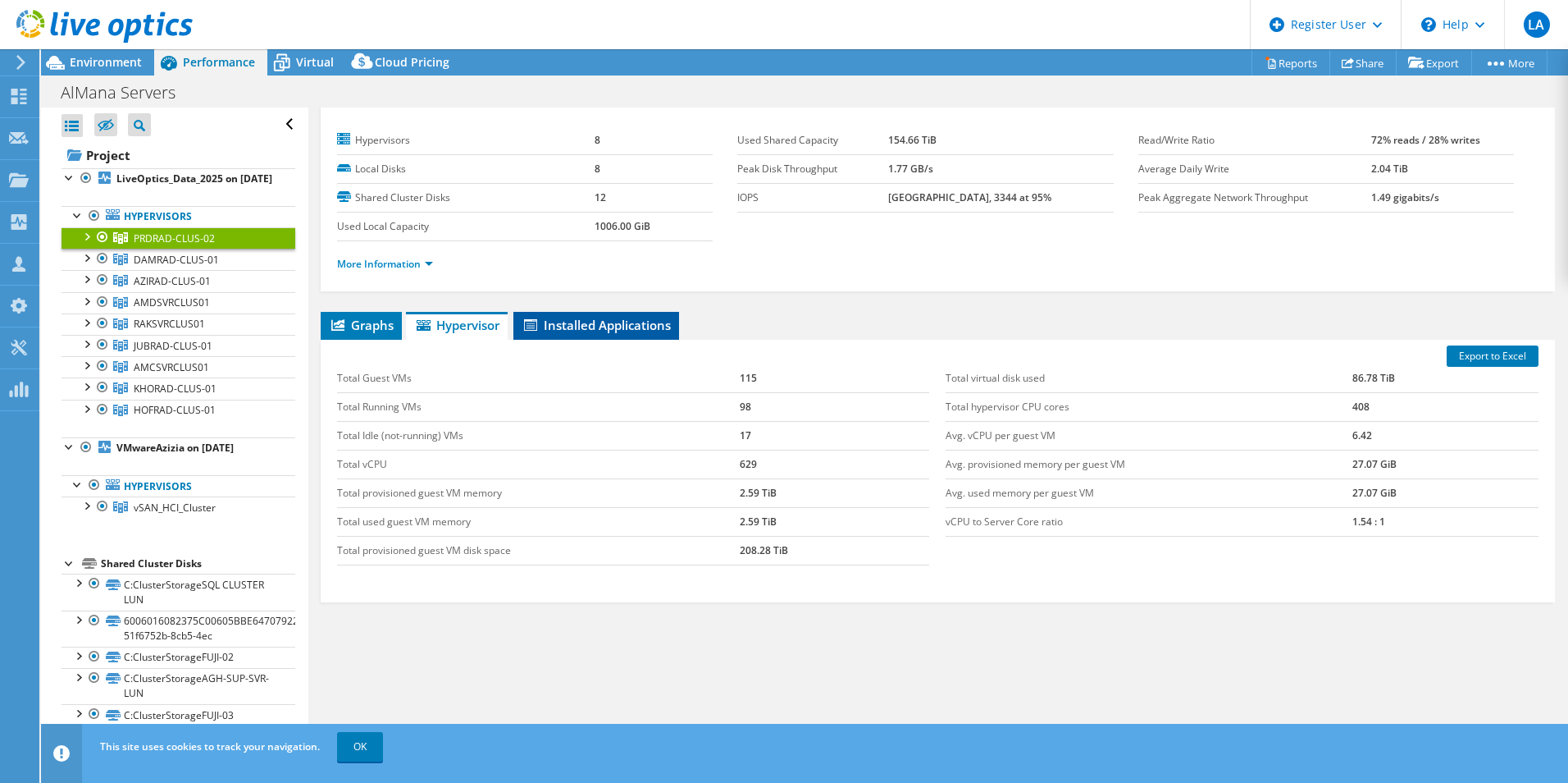
click at [564, 320] on span "Installed Applications" at bounding box center [596, 325] width 150 height 17
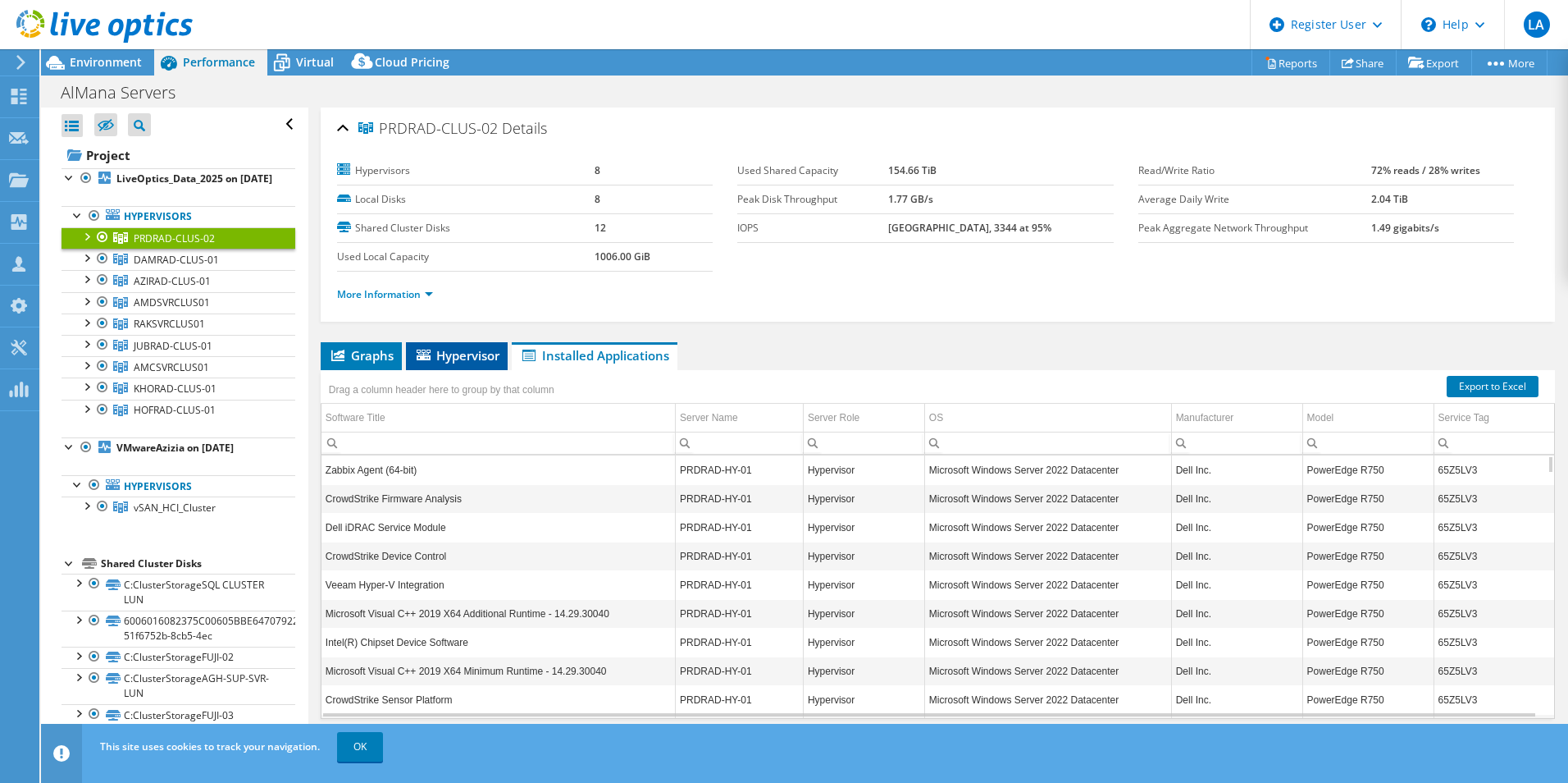
click at [439, 360] on span "Hypervisor" at bounding box center [457, 356] width 85 height 17
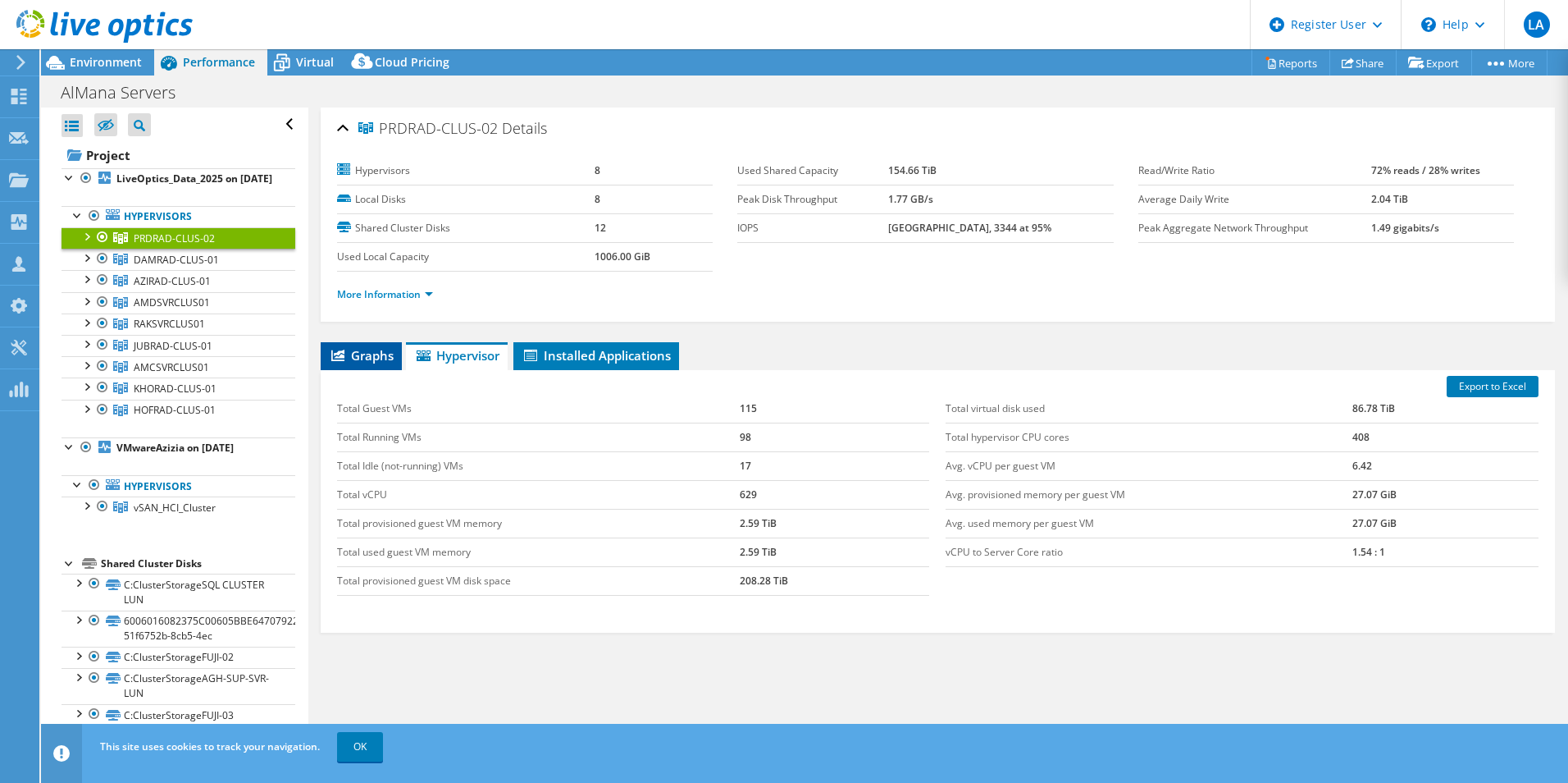
click at [388, 356] on span "Graphs" at bounding box center [360, 356] width 64 height 17
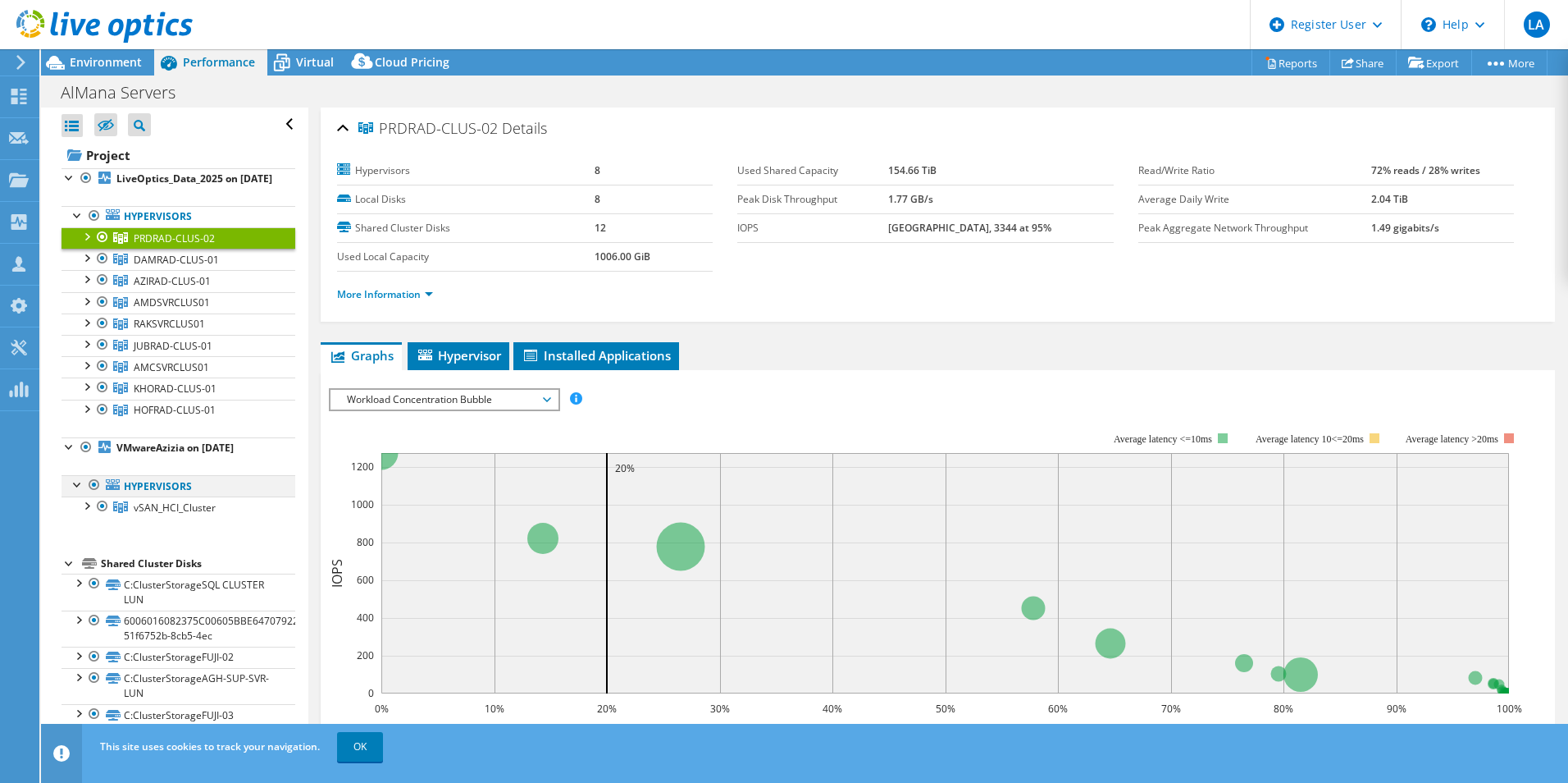
click at [73, 492] on div at bounding box center [78, 484] width 17 height 17
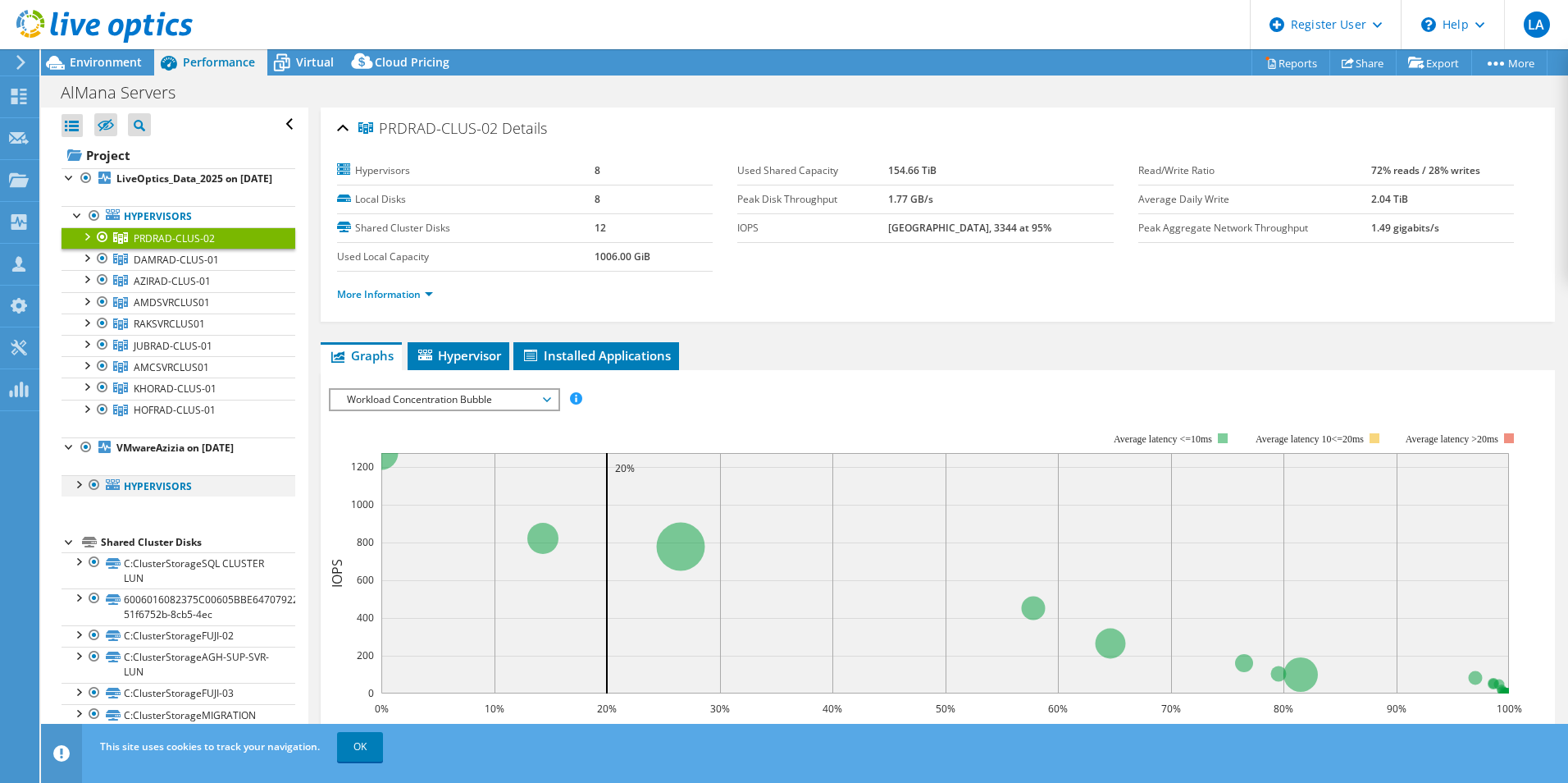
click at [73, 492] on div at bounding box center [78, 484] width 17 height 17
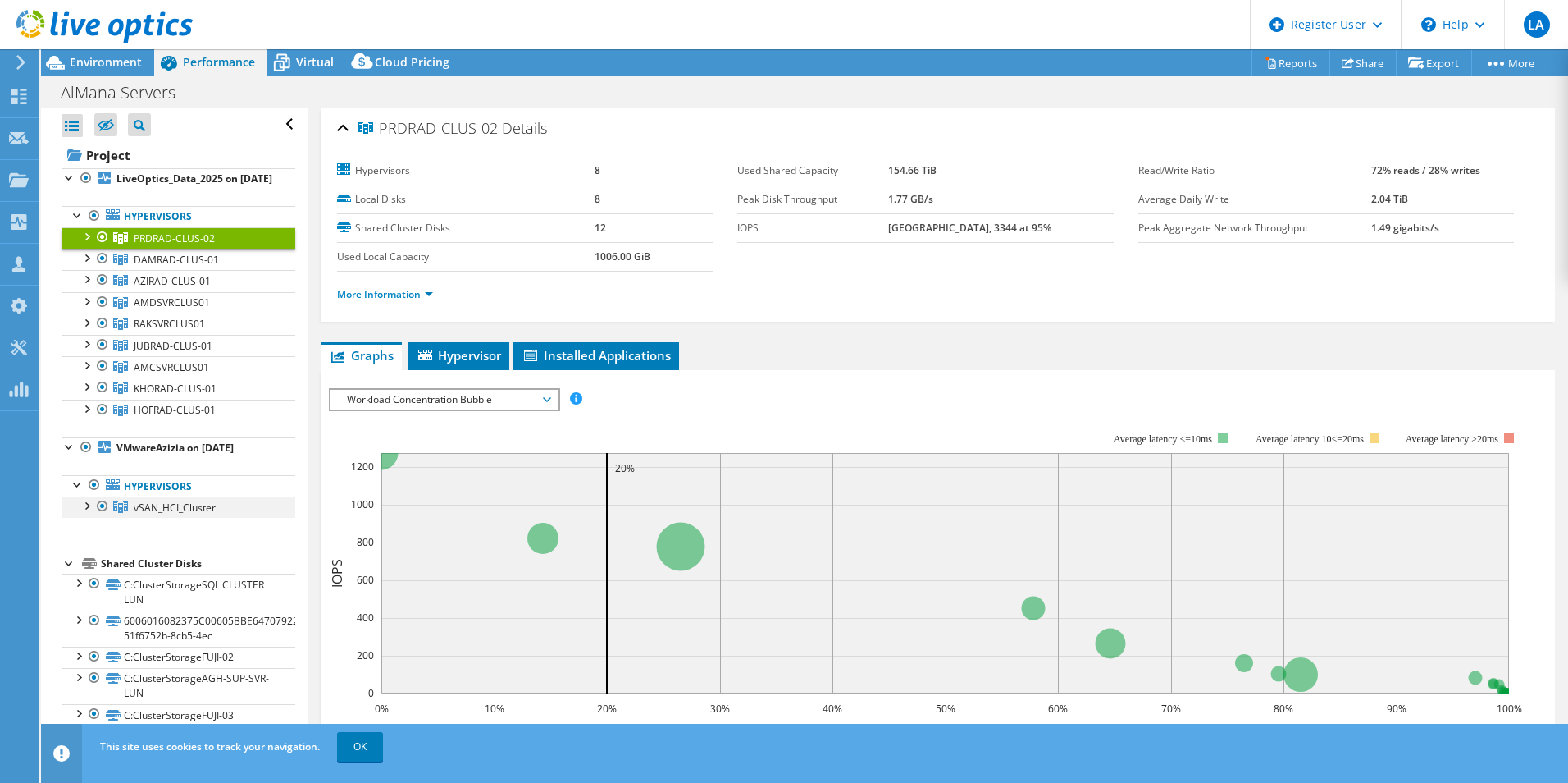
click at [84, 513] on div at bounding box center [86, 504] width 17 height 17
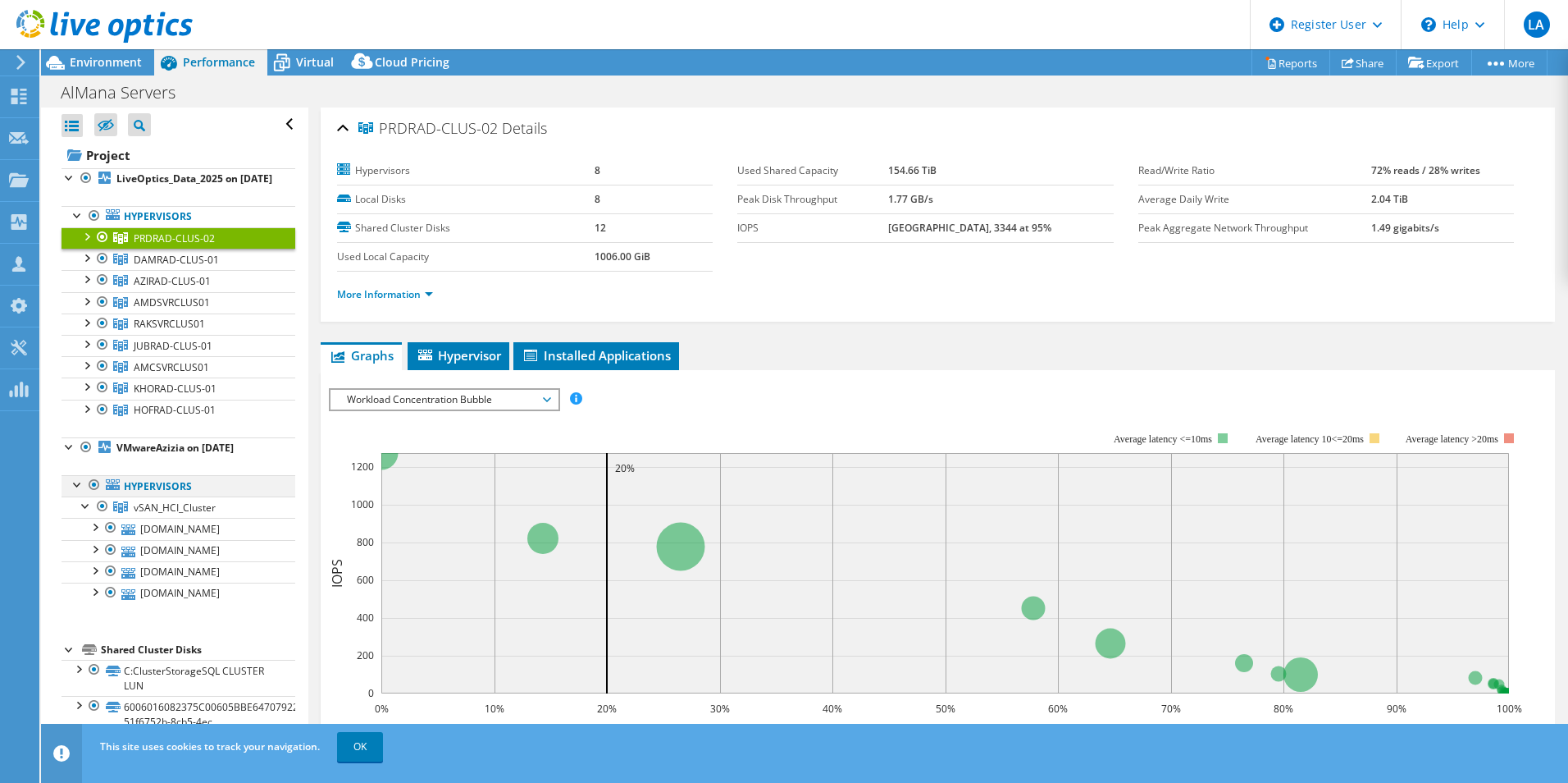
click at [74, 492] on div at bounding box center [78, 484] width 17 height 17
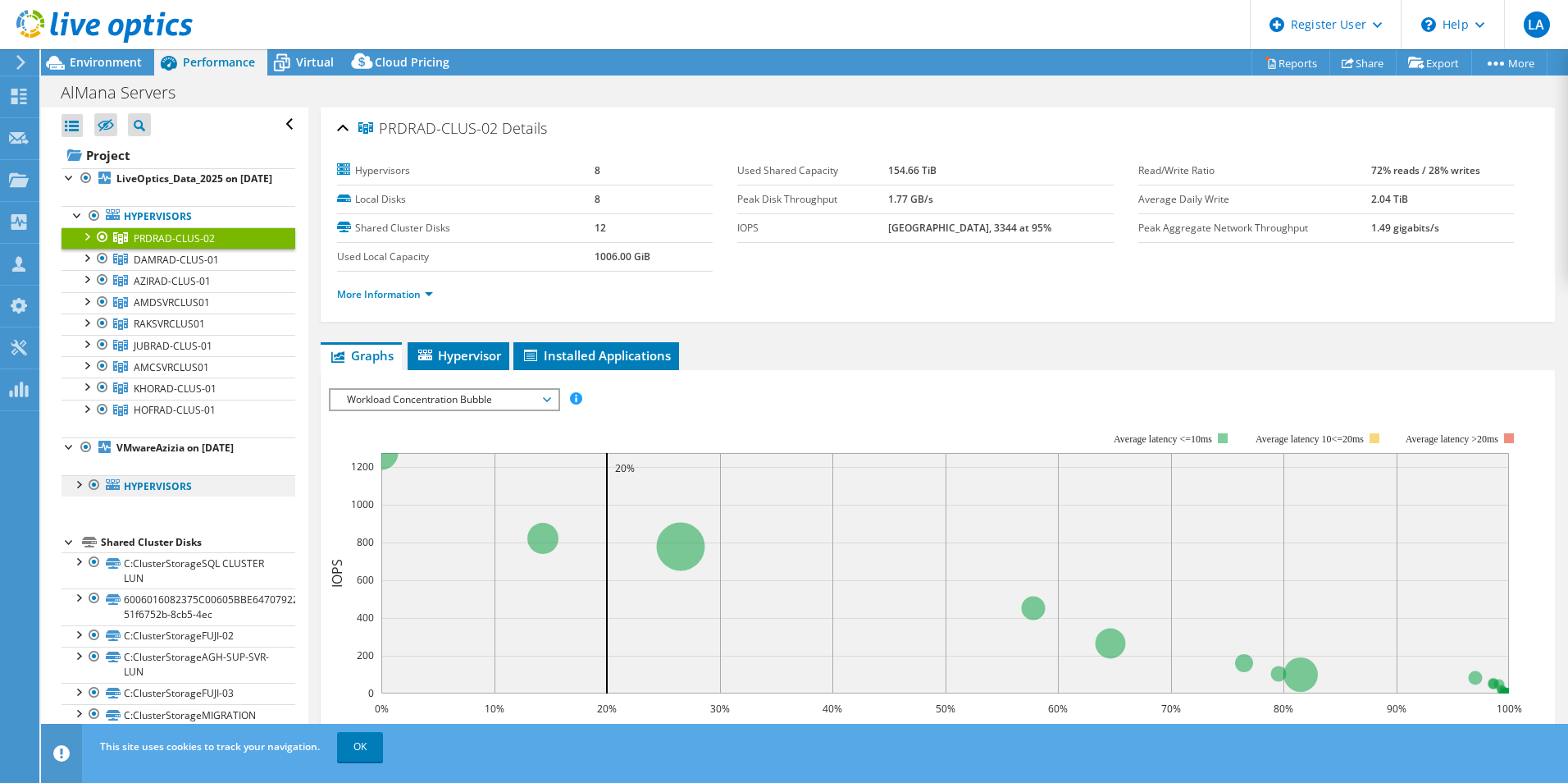
click at [69, 496] on link "Hypervisors" at bounding box center [179, 486] width 234 height 22
click at [79, 492] on div at bounding box center [78, 484] width 17 height 17
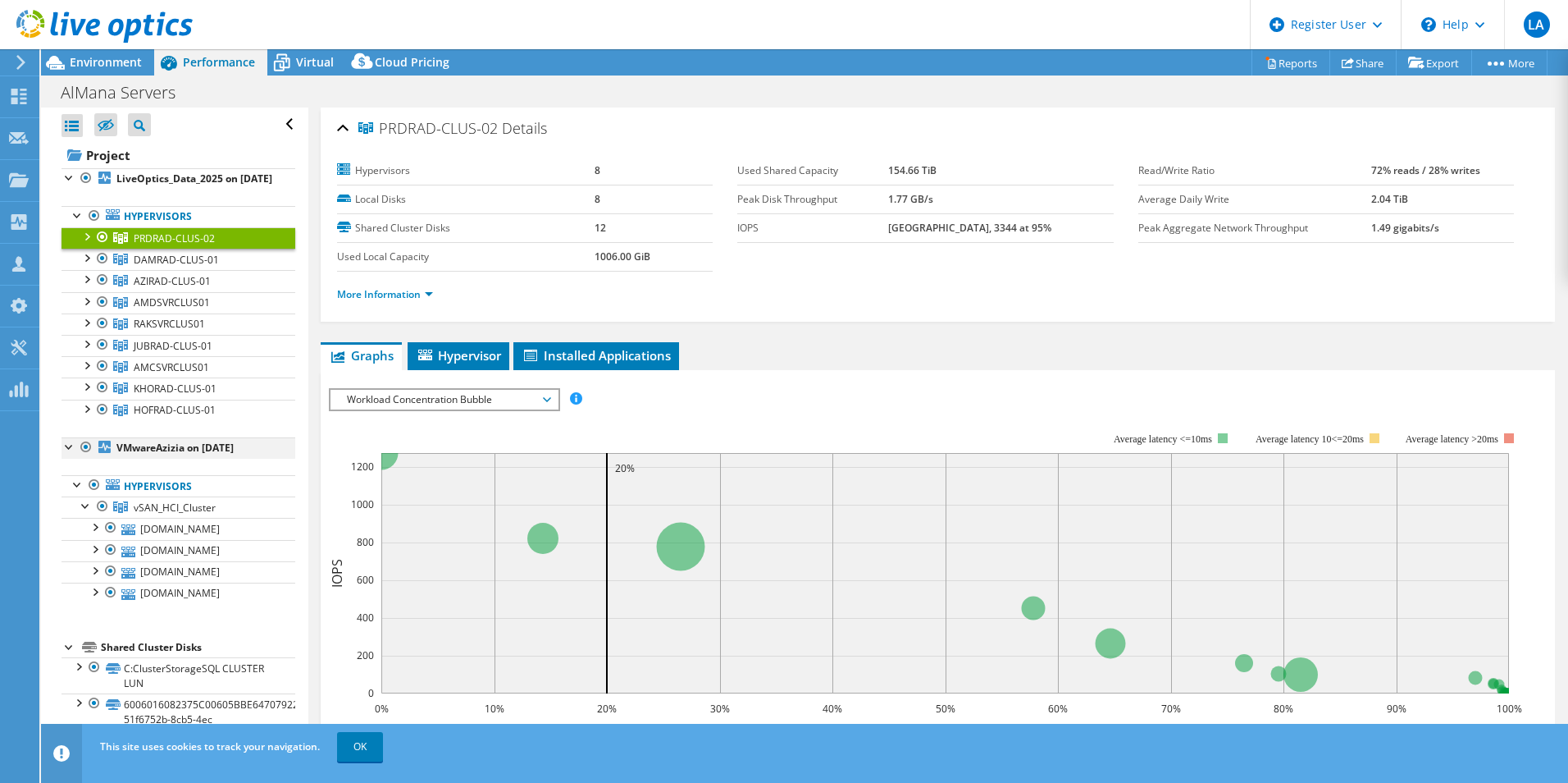
click at [69, 453] on div at bounding box center [70, 446] width 17 height 17
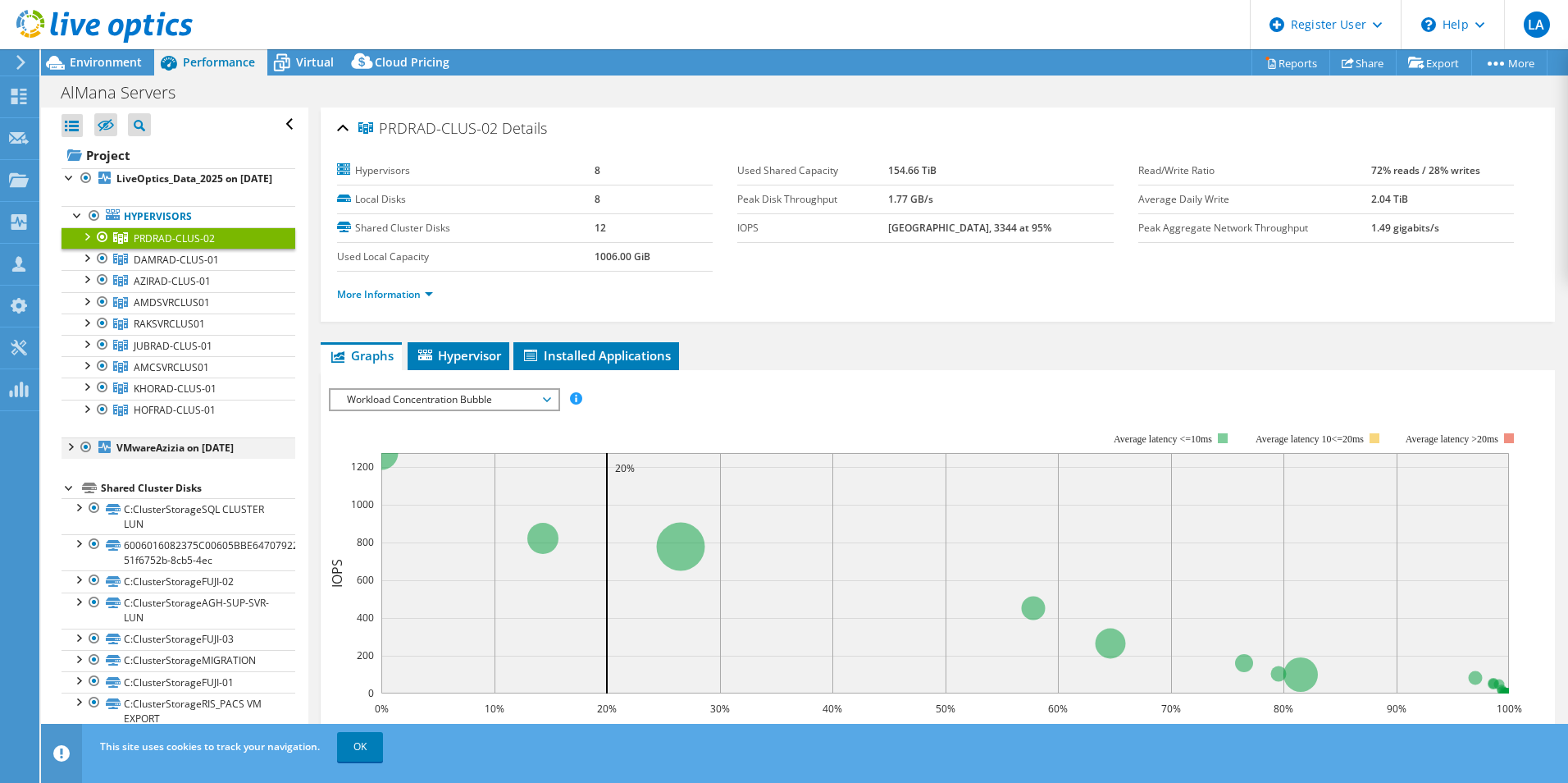
click at [69, 453] on div at bounding box center [70, 446] width 17 height 17
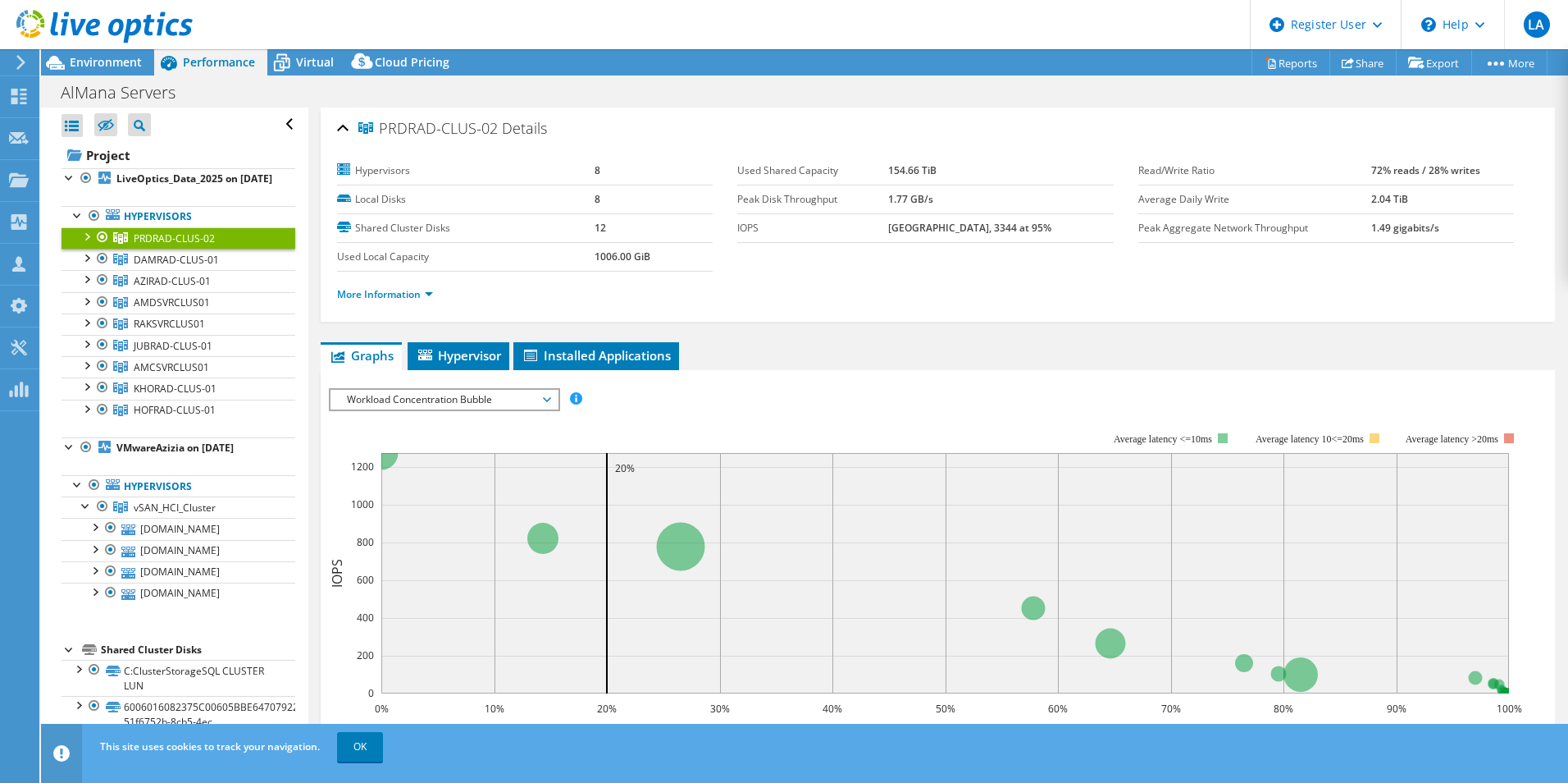
click at [89, 50] on div at bounding box center [96, 28] width 192 height 55
click at [89, 69] on span "Environment" at bounding box center [105, 62] width 72 height 16
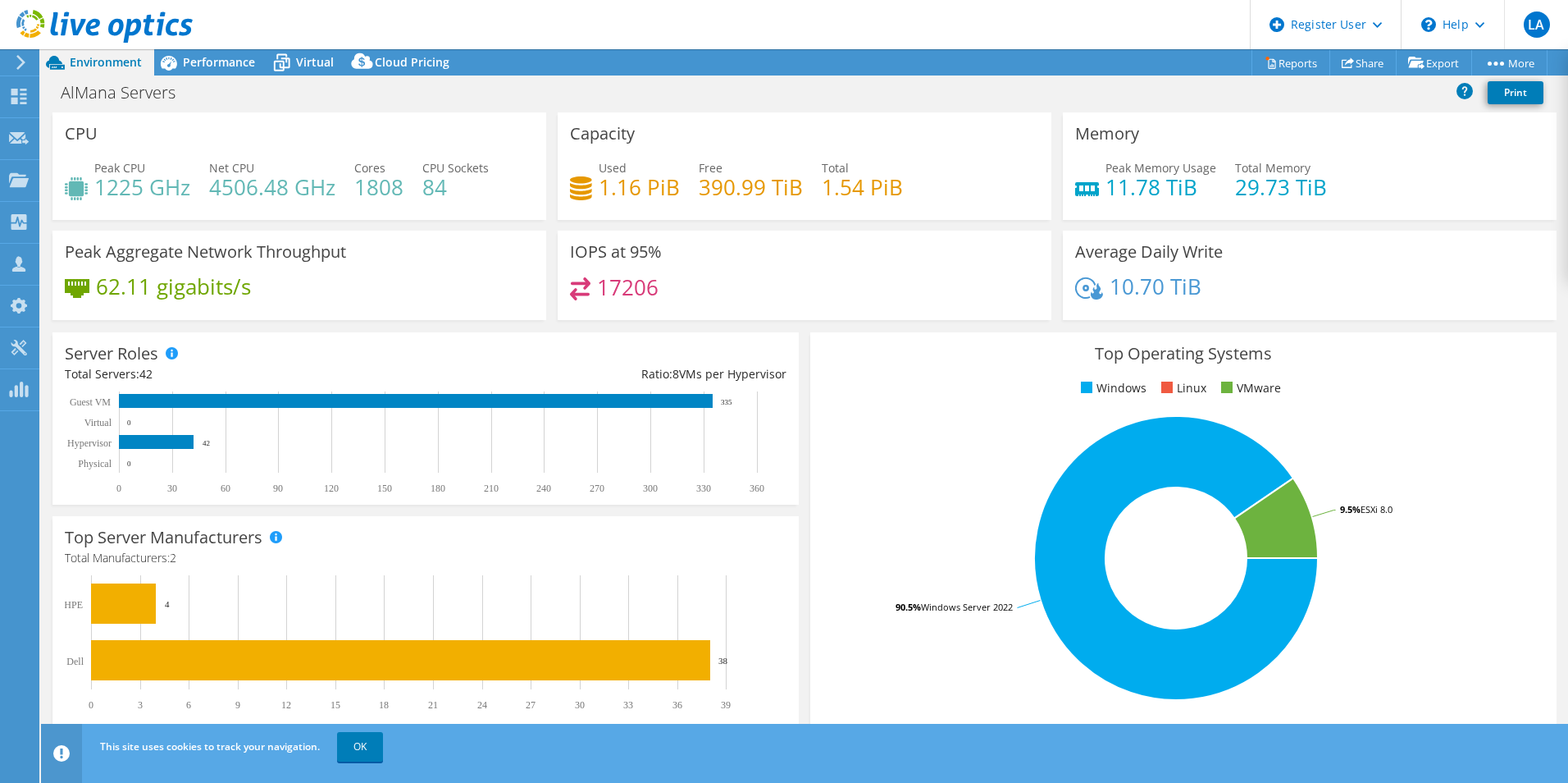
click at [374, 178] on h4 "1808" at bounding box center [379, 187] width 49 height 18
click at [247, 60] on span "Performance" at bounding box center [219, 62] width 72 height 16
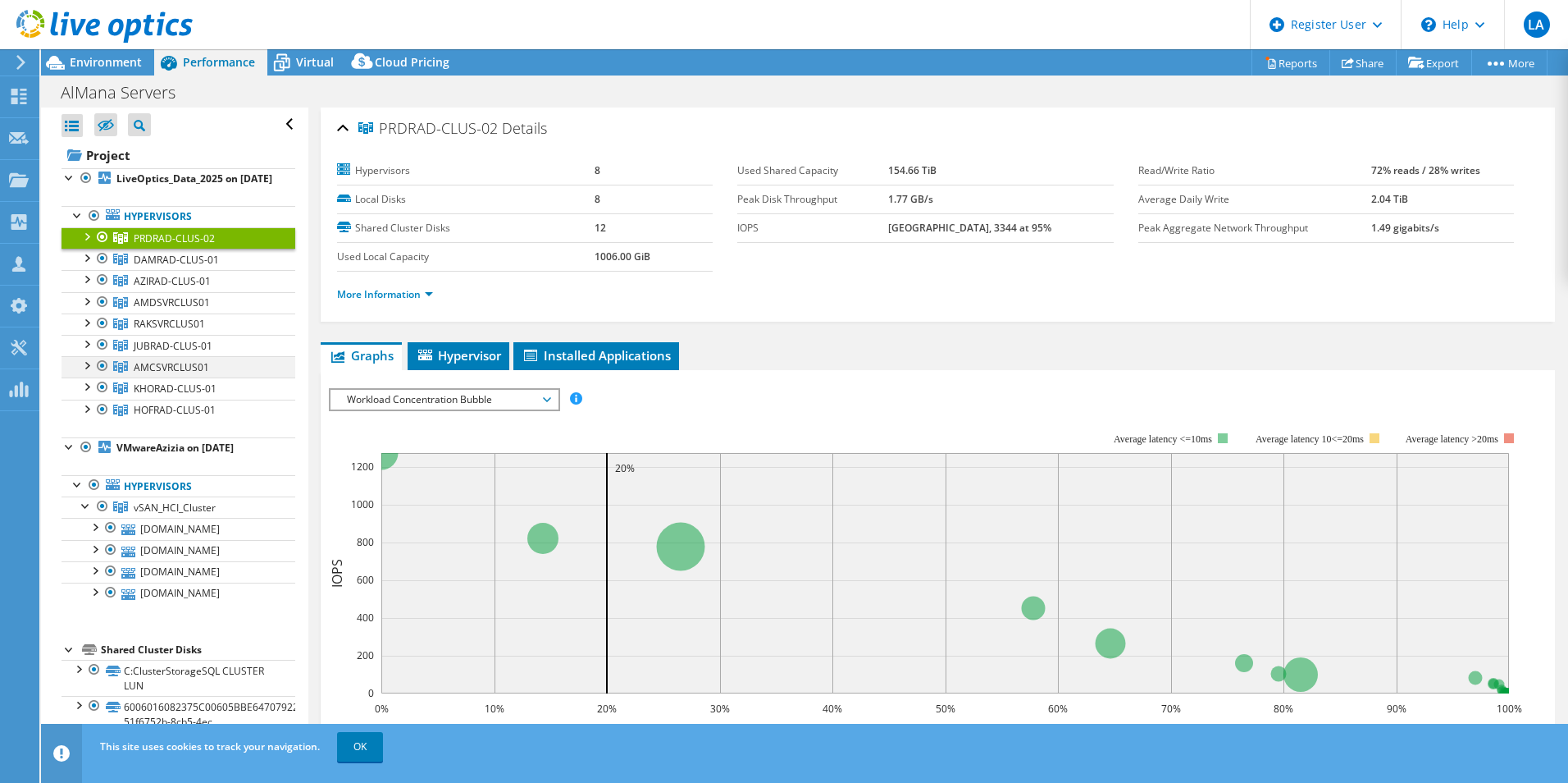
click at [106, 376] on div at bounding box center [103, 366] width 17 height 20
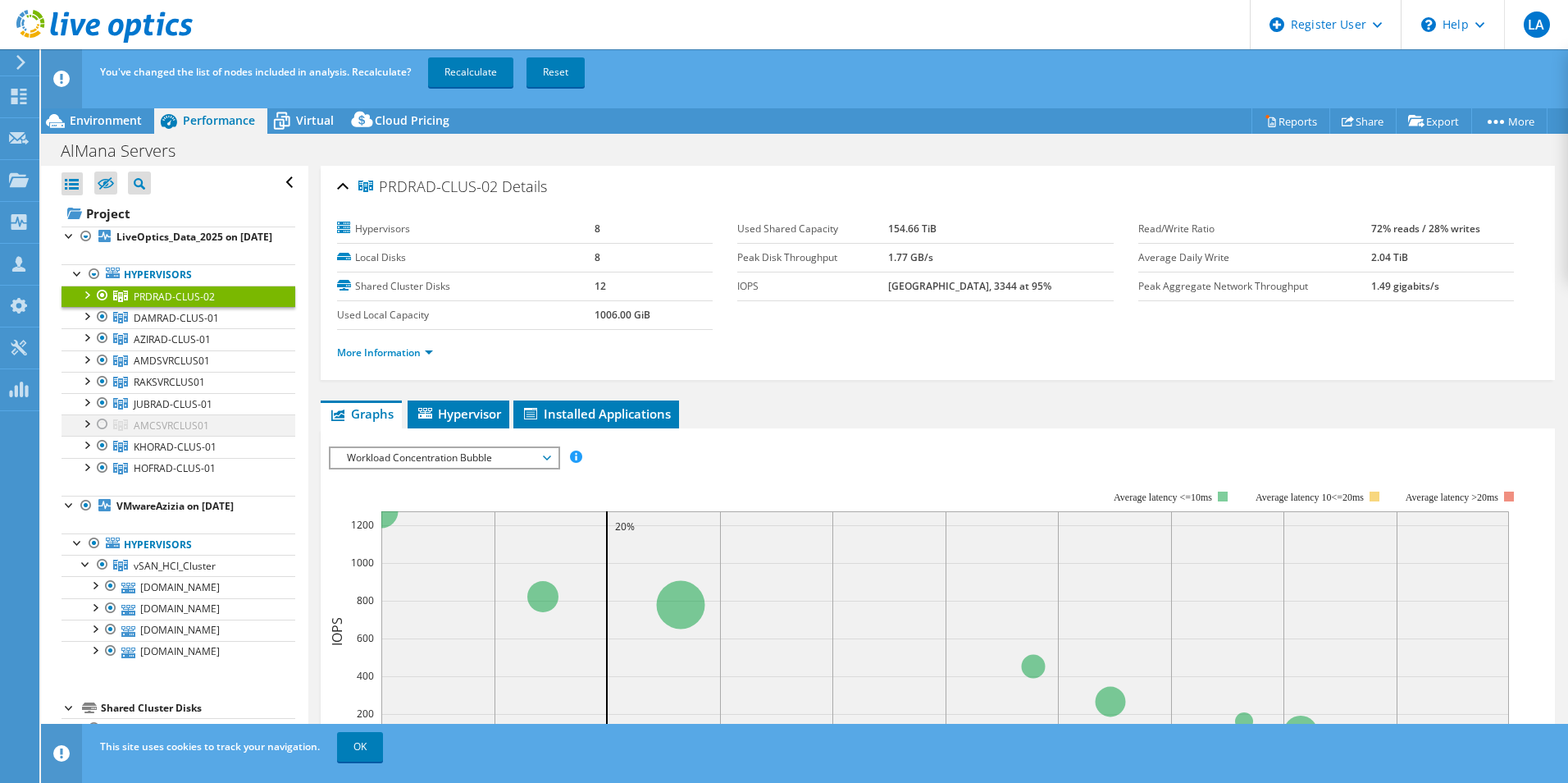
click at [100, 434] on div at bounding box center [103, 424] width 17 height 20
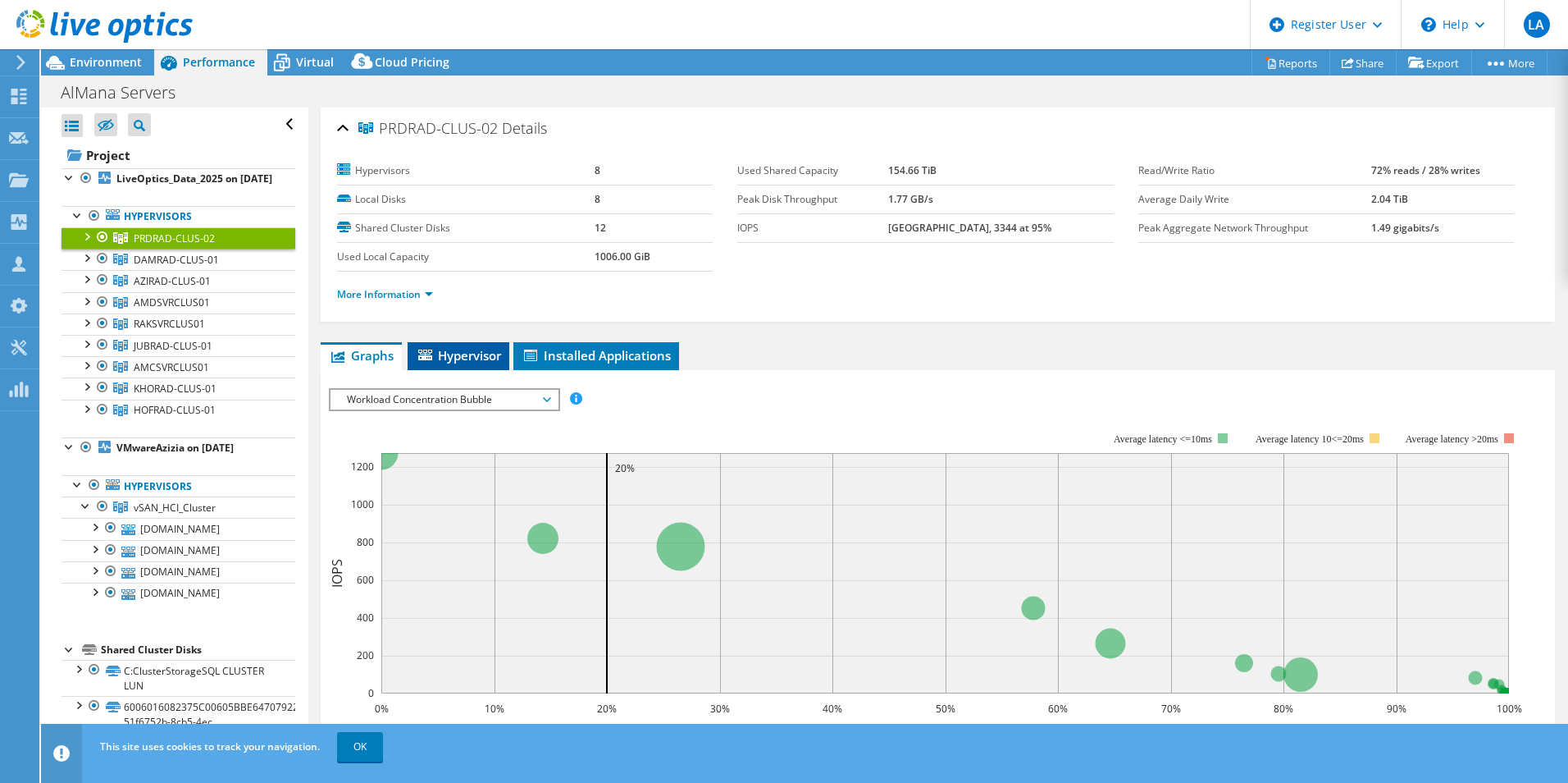
click at [492, 354] on span "Hypervisor" at bounding box center [458, 356] width 85 height 17
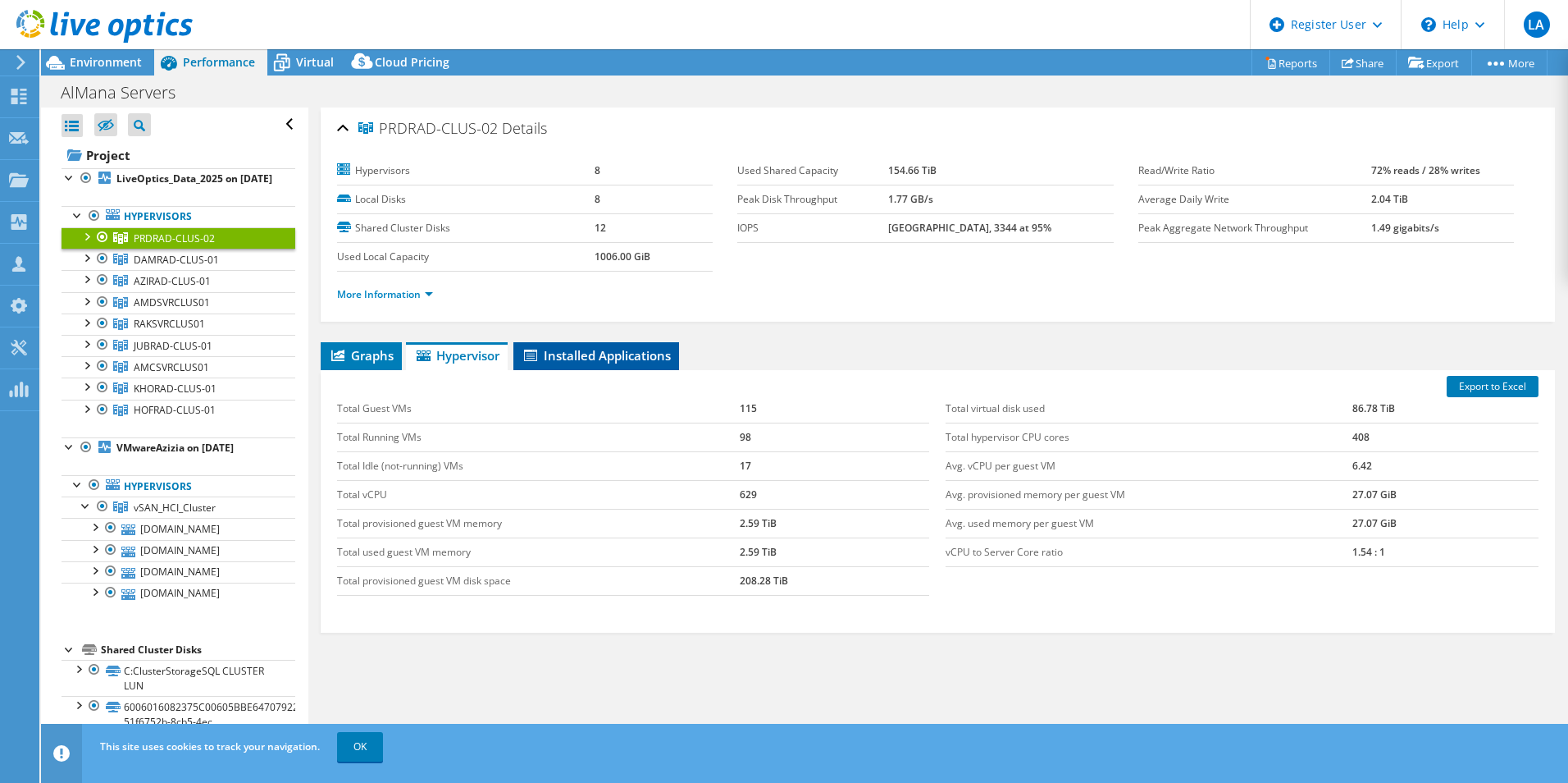
click at [589, 354] on span "Installed Applications" at bounding box center [596, 356] width 150 height 17
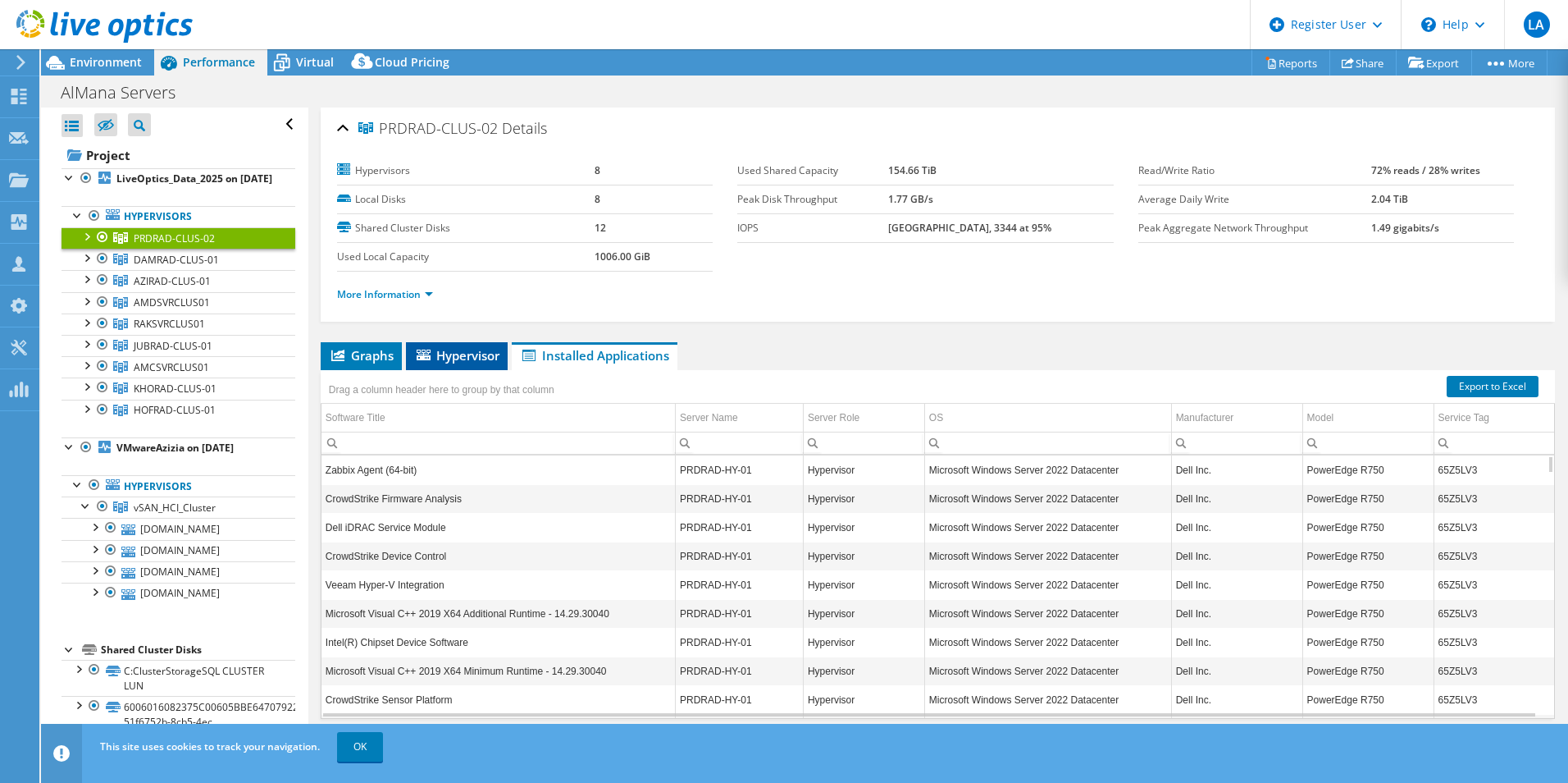
click at [415, 363] on span "Hypervisor" at bounding box center [457, 356] width 85 height 17
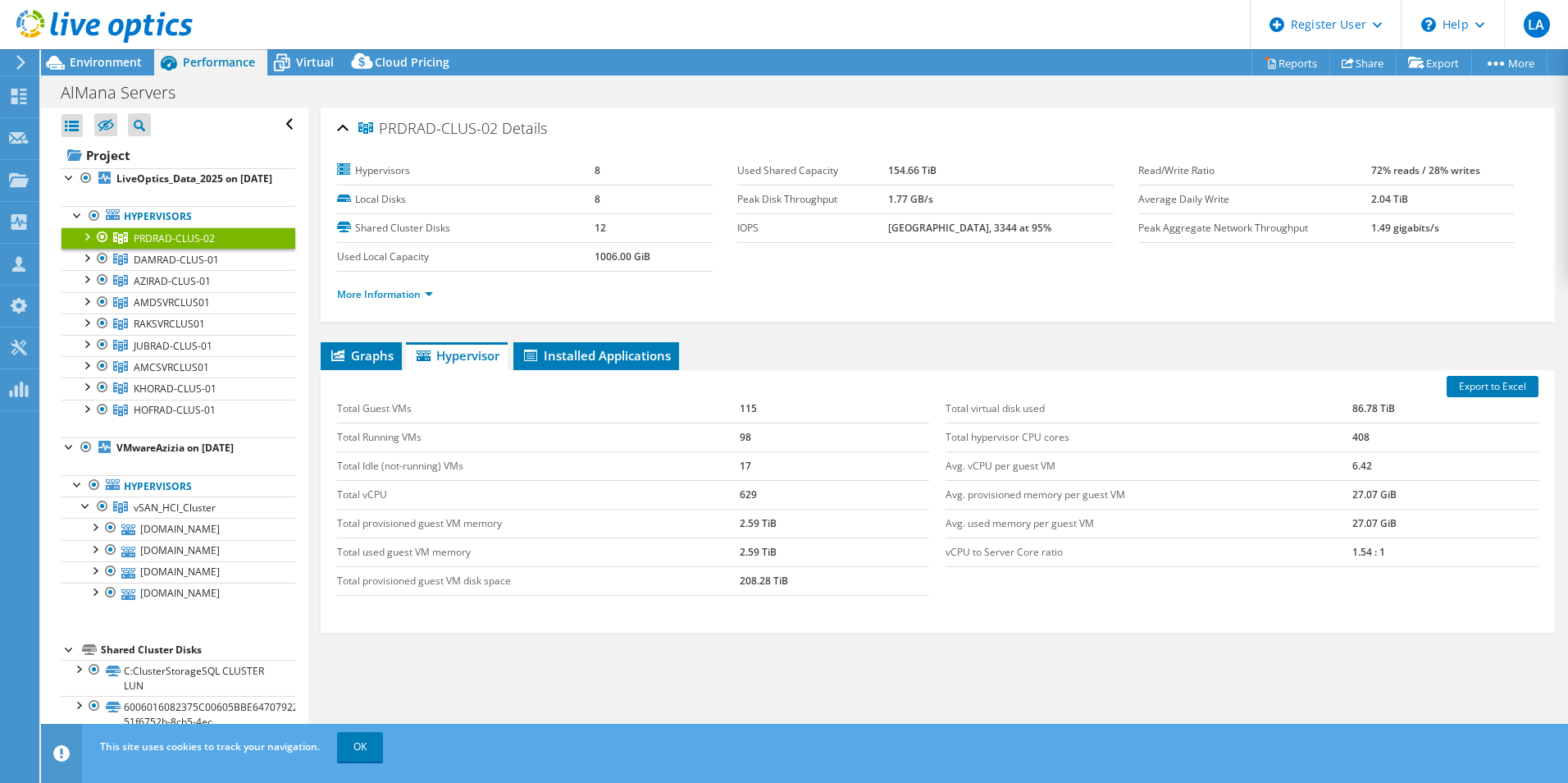
click at [470, 463] on td "Total Idle (not-running) VMs" at bounding box center [539, 465] width 403 height 28
drag, startPoint x: 634, startPoint y: 419, endPoint x: 644, endPoint y: 609, distance: 190.3
click at [644, 609] on div "Total Guest VMs 115 Total Running VMs 98 Total Idle (not-running) VMs 17 Total …" at bounding box center [633, 495] width 610 height 234
drag, startPoint x: 644, startPoint y: 609, endPoint x: 607, endPoint y: 404, distance: 208.3
click at [607, 404] on td "Total Guest VMs" at bounding box center [539, 409] width 403 height 28
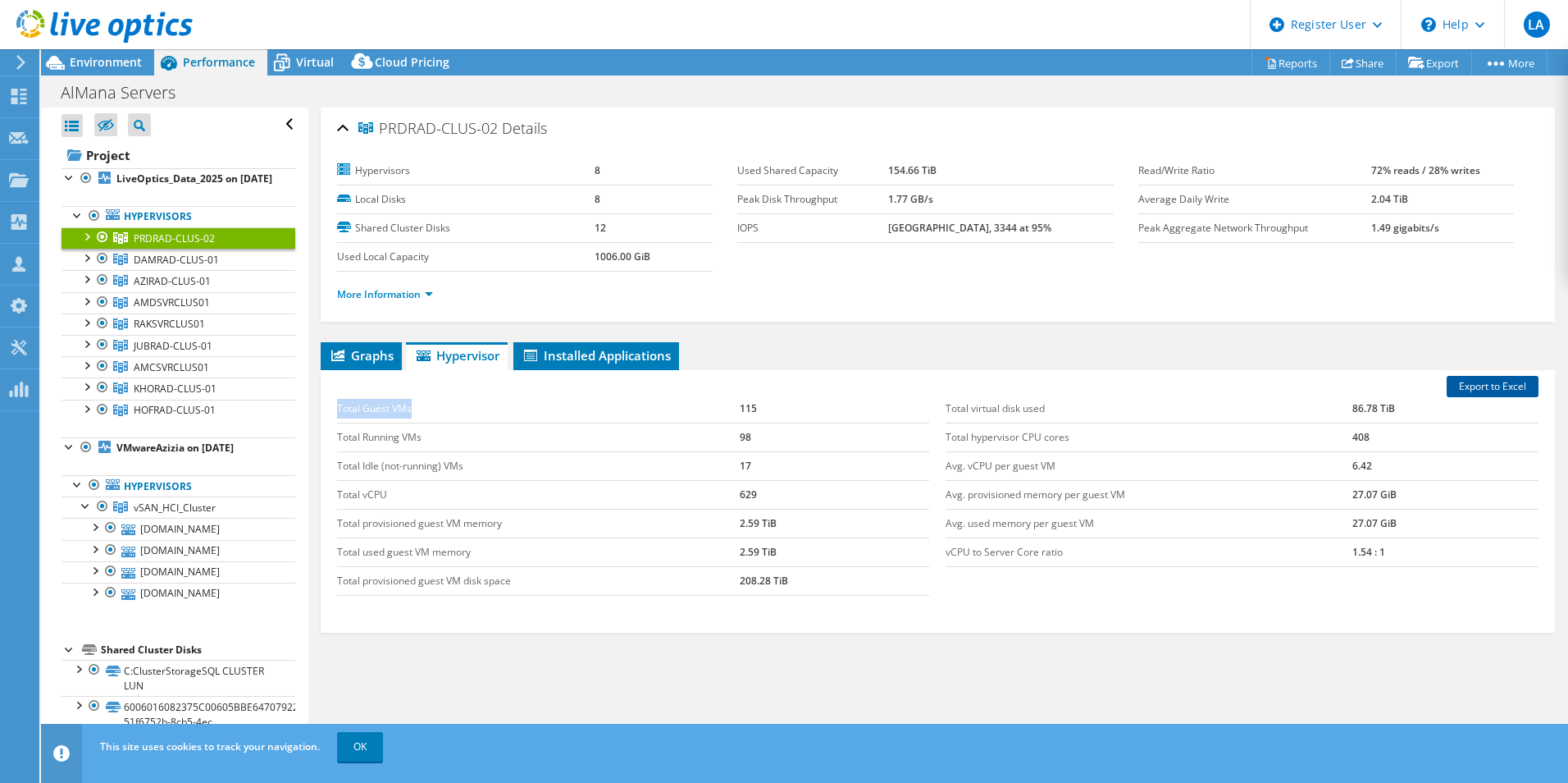
click at [1497, 394] on link "Export to Excel" at bounding box center [1493, 386] width 92 height 22
